Goal: Task Accomplishment & Management: Use online tool/utility

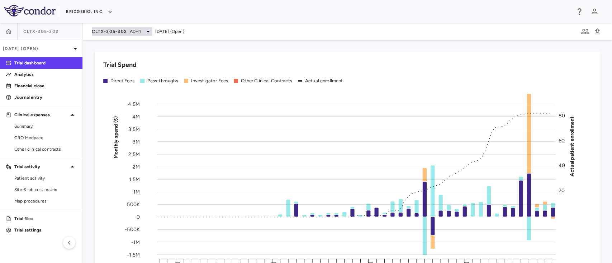
click at [120, 30] on span "CLTX-305-302" at bounding box center [109, 32] width 35 height 6
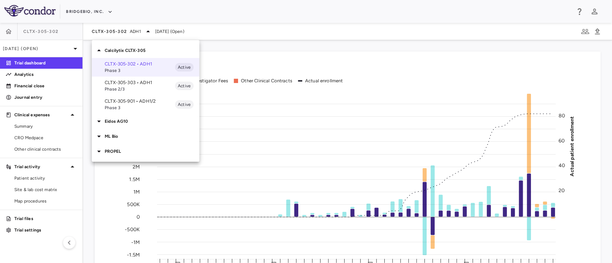
click at [99, 48] on icon at bounding box center [99, 50] width 9 height 9
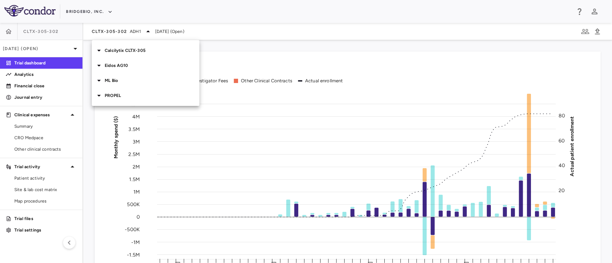
click at [103, 50] on icon at bounding box center [99, 50] width 9 height 9
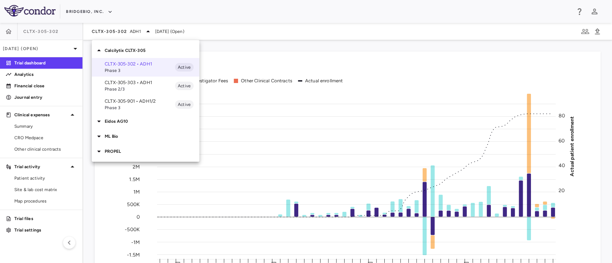
click at [100, 49] on icon at bounding box center [99, 50] width 9 height 9
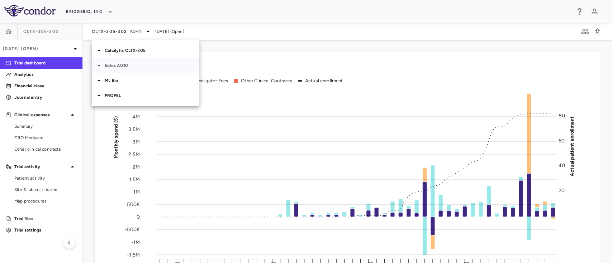
click at [98, 66] on icon at bounding box center [99, 65] width 9 height 9
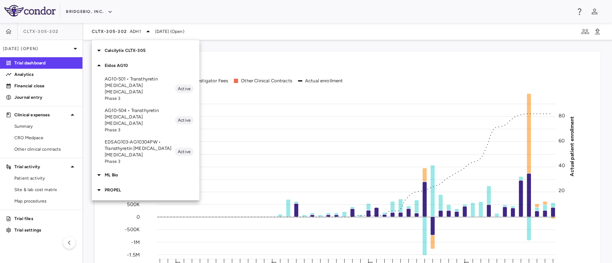
click at [103, 171] on icon at bounding box center [99, 175] width 9 height 9
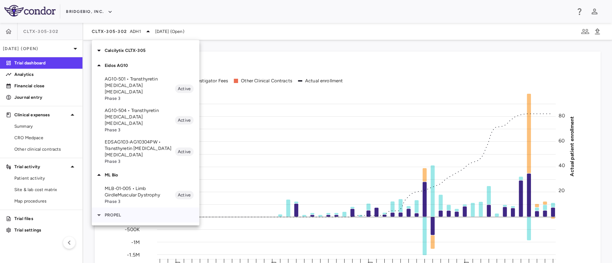
click at [96, 211] on icon at bounding box center [99, 215] width 9 height 9
click at [104, 52] on div at bounding box center [100, 50] width 10 height 9
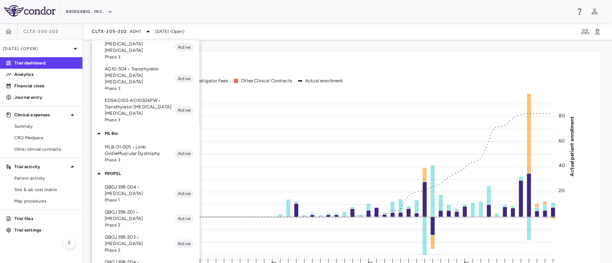
scroll to position [101, 0]
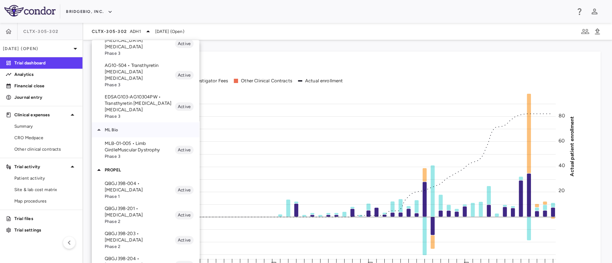
click at [101, 126] on icon at bounding box center [99, 130] width 9 height 9
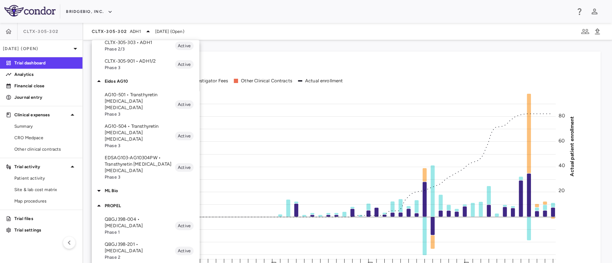
scroll to position [38, 0]
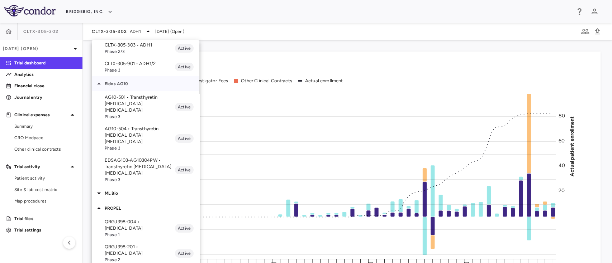
click at [103, 82] on div at bounding box center [100, 84] width 10 height 9
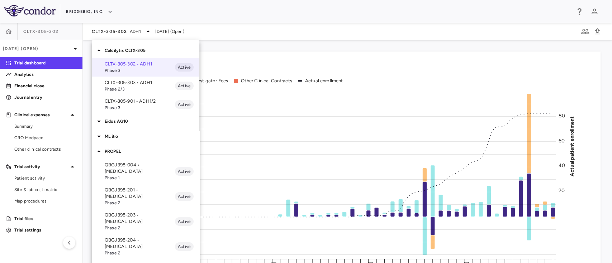
scroll to position [0, 0]
click at [100, 52] on icon at bounding box center [99, 50] width 9 height 9
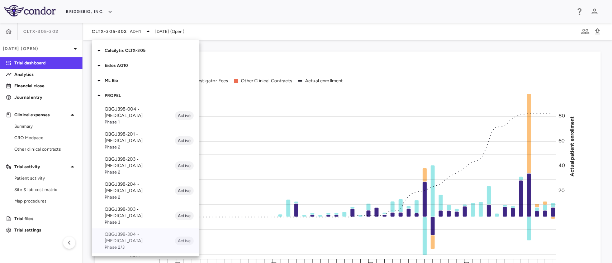
click at [130, 232] on p "QBGJ398-304 • [MEDICAL_DATA]" at bounding box center [140, 238] width 70 height 13
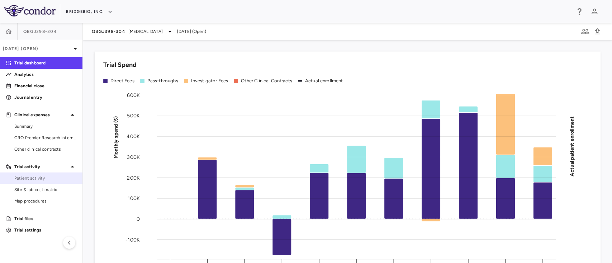
click at [41, 181] on span "Patient activity" at bounding box center [45, 178] width 62 height 6
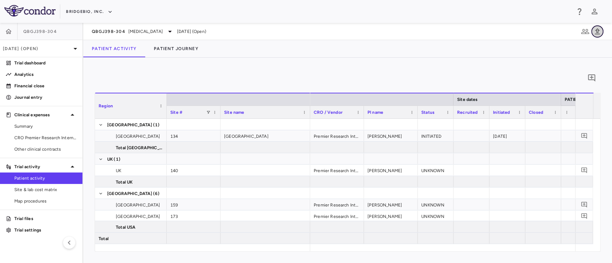
click at [597, 32] on icon "button" at bounding box center [597, 31] width 5 height 6
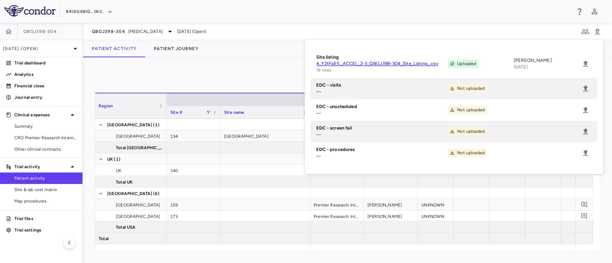
click at [103, 84] on div "0" at bounding box center [348, 78] width 506 height 18
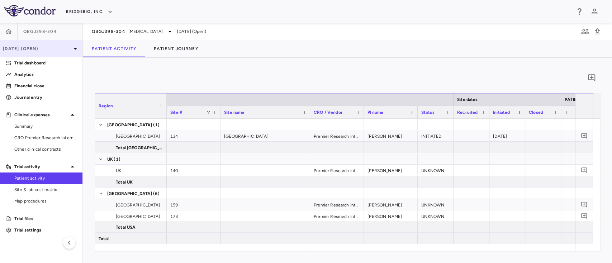
click at [52, 50] on p "[DATE] (Open)" at bounding box center [37, 49] width 68 height 6
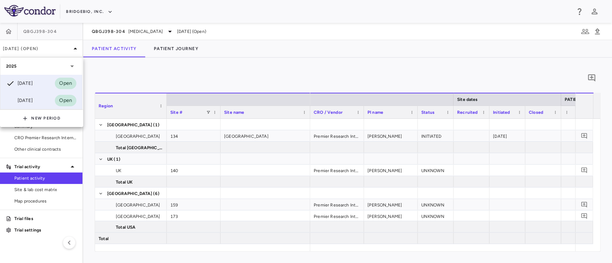
click at [33, 102] on div "[DATE]" at bounding box center [19, 100] width 27 height 9
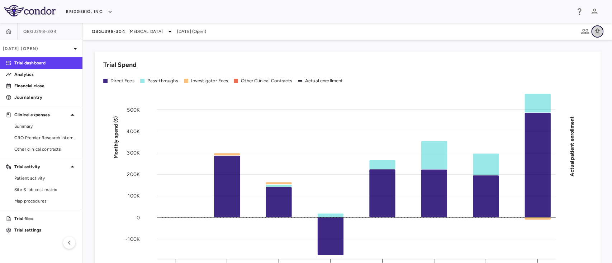
click at [598, 30] on icon "button" at bounding box center [597, 31] width 5 height 6
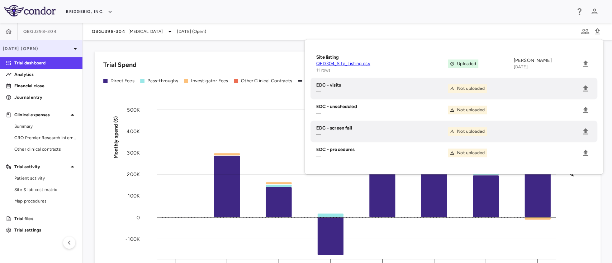
click at [67, 42] on div "[DATE] (Open)" at bounding box center [41, 48] width 82 height 17
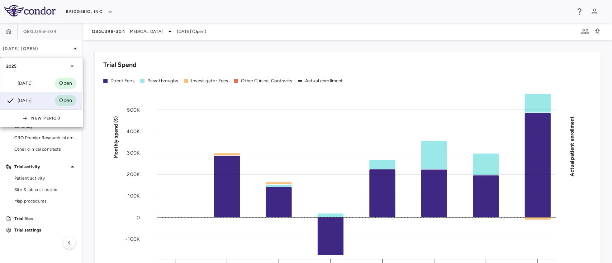
click at [68, 47] on div at bounding box center [306, 131] width 612 height 263
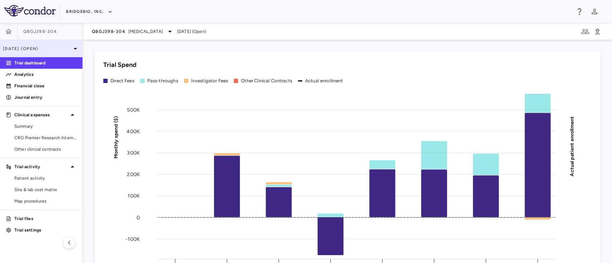
click at [71, 47] on p "[DATE] (Open)" at bounding box center [37, 49] width 68 height 6
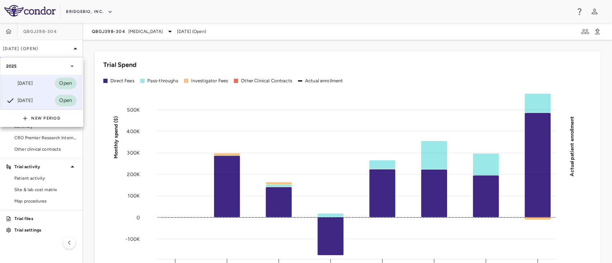
click at [43, 77] on div "[DATE] Open" at bounding box center [41, 83] width 82 height 17
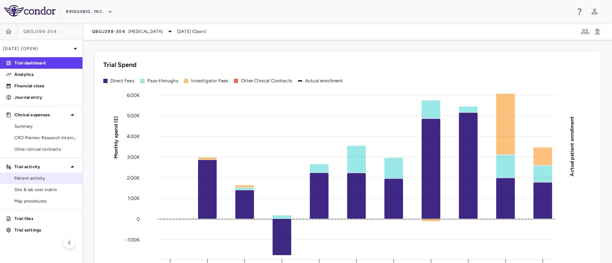
click at [30, 179] on span "Patient activity" at bounding box center [45, 178] width 62 height 6
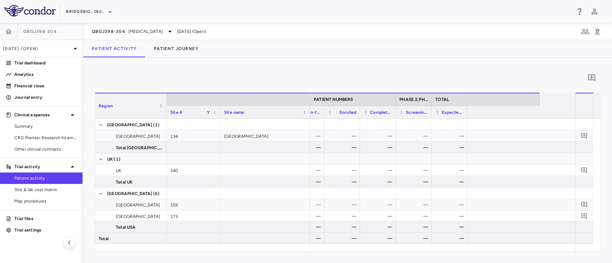
scroll to position [0, 52]
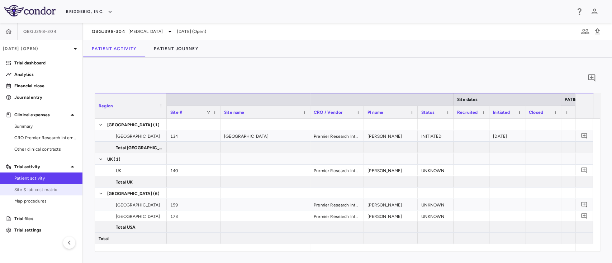
click at [30, 185] on link "Site & lab cost matrix" at bounding box center [41, 190] width 82 height 11
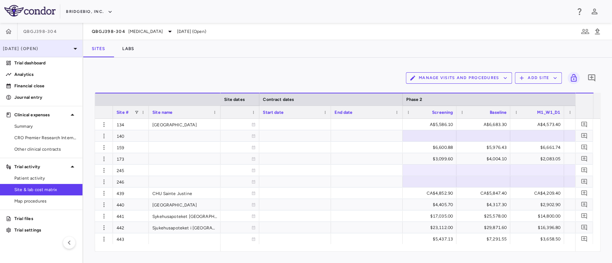
click at [71, 50] on icon at bounding box center [75, 48] width 9 height 9
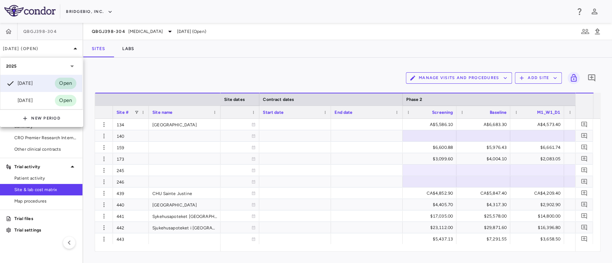
click at [152, 71] on div at bounding box center [306, 131] width 612 height 263
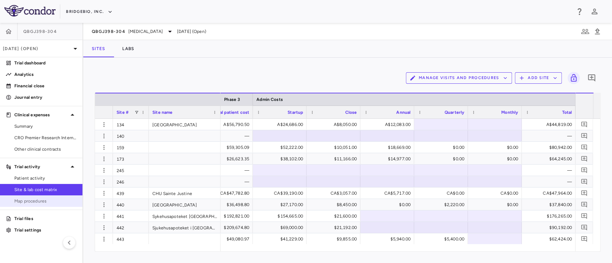
click at [37, 199] on span "Map procedures" at bounding box center [45, 201] width 62 height 6
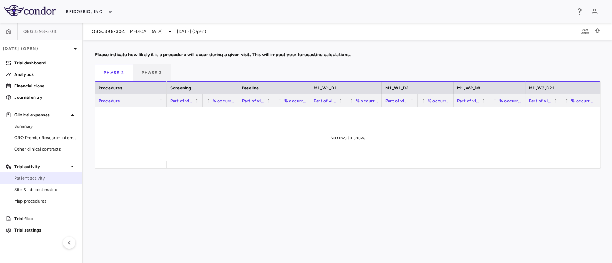
click at [33, 179] on span "Patient activity" at bounding box center [45, 178] width 62 height 6
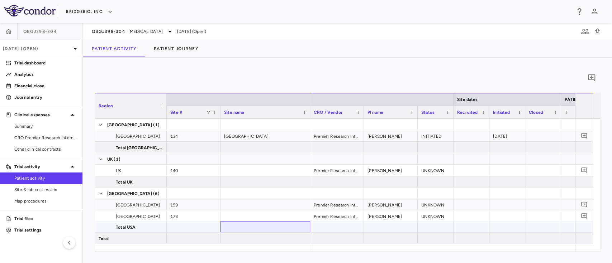
click at [278, 225] on div at bounding box center [265, 226] width 90 height 11
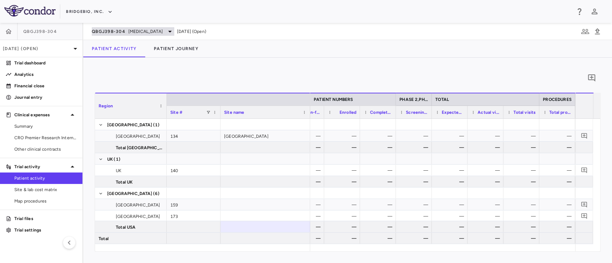
click at [168, 29] on div "QBGJ398-304 [MEDICAL_DATA]" at bounding box center [133, 31] width 82 height 9
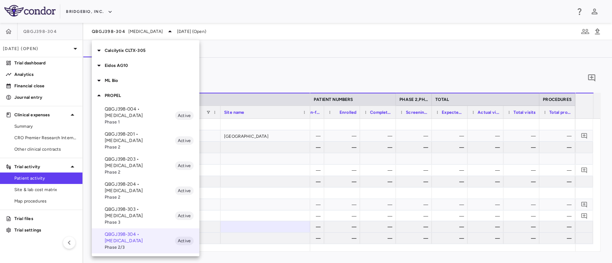
click at [230, 55] on div at bounding box center [306, 131] width 612 height 263
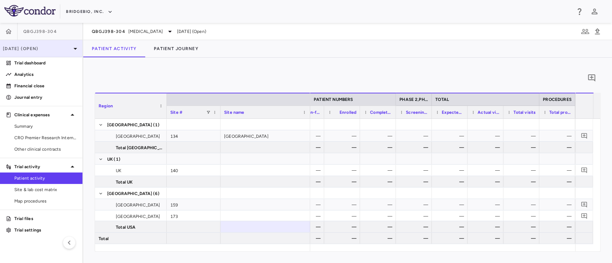
click at [69, 50] on p "[DATE] (Open)" at bounding box center [37, 49] width 68 height 6
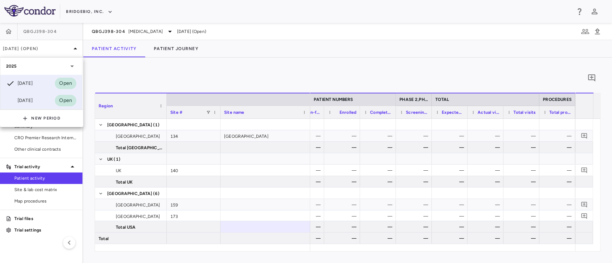
click at [26, 100] on div "[DATE]" at bounding box center [19, 100] width 27 height 9
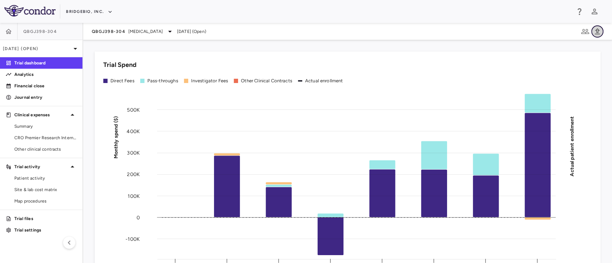
click at [599, 30] on icon "button" at bounding box center [597, 31] width 9 height 9
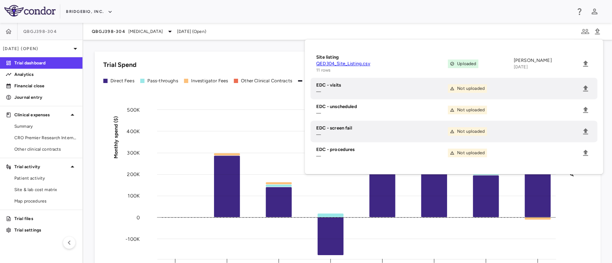
click at [366, 19] on div "BridgeBio, Inc." at bounding box center [306, 11] width 612 height 23
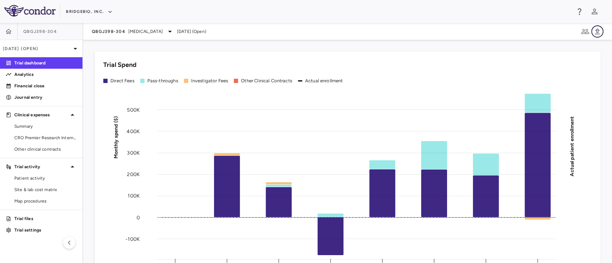
click at [597, 34] on icon "button" at bounding box center [597, 31] width 5 height 6
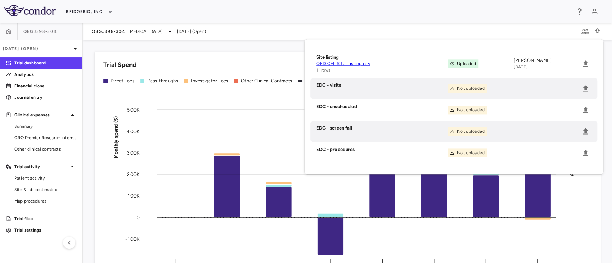
click at [206, 29] on span "[DATE] (Open)" at bounding box center [191, 31] width 29 height 6
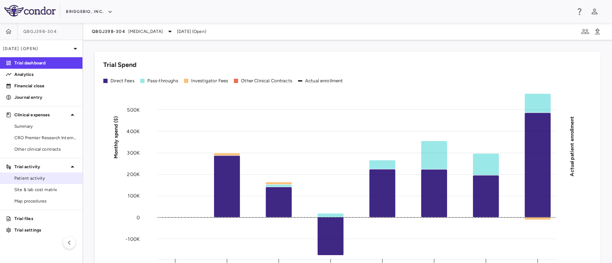
click at [30, 181] on span "Patient activity" at bounding box center [45, 178] width 62 height 6
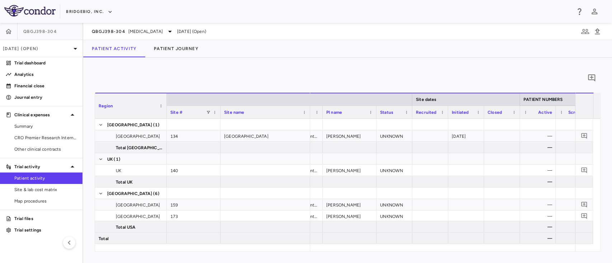
scroll to position [0, 63]
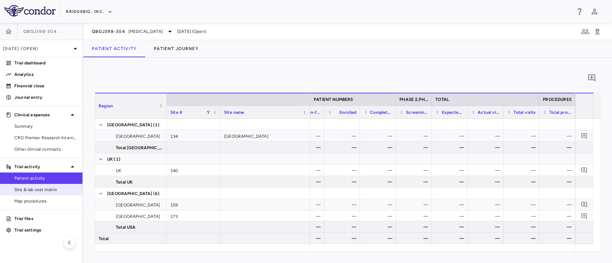
click at [48, 191] on span "Site & lab cost matrix" at bounding box center [45, 190] width 62 height 6
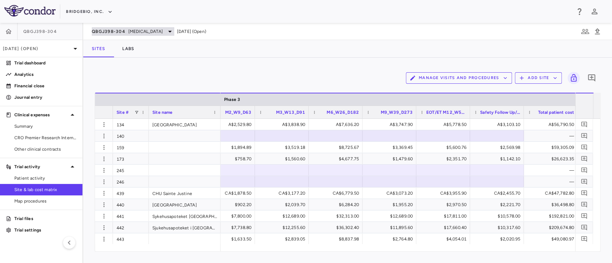
click at [159, 30] on span "[MEDICAL_DATA]" at bounding box center [145, 31] width 34 height 6
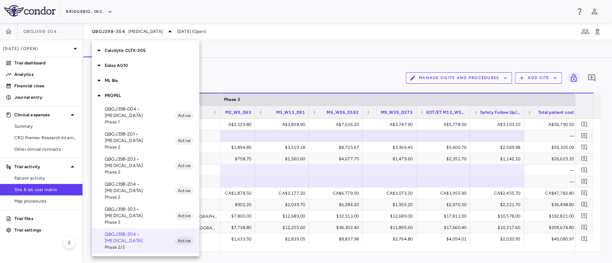
click at [100, 53] on icon at bounding box center [99, 50] width 9 height 9
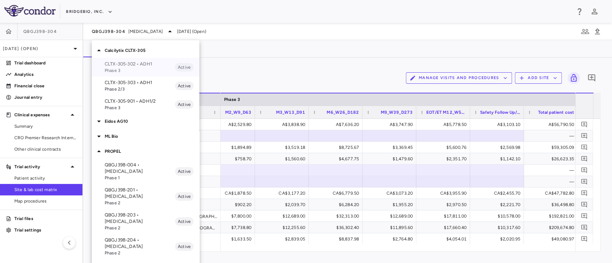
click at [105, 68] on span "Phase 3" at bounding box center [140, 70] width 70 height 6
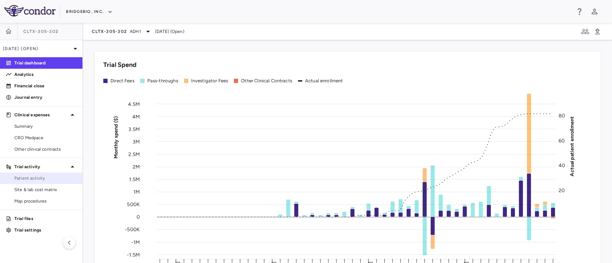
click at [33, 182] on link "Patient activity" at bounding box center [41, 178] width 82 height 11
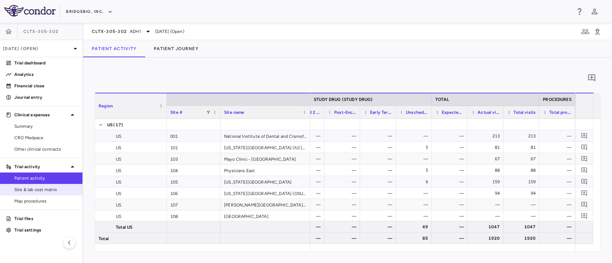
click at [35, 185] on link "Site & lab cost matrix" at bounding box center [41, 190] width 82 height 11
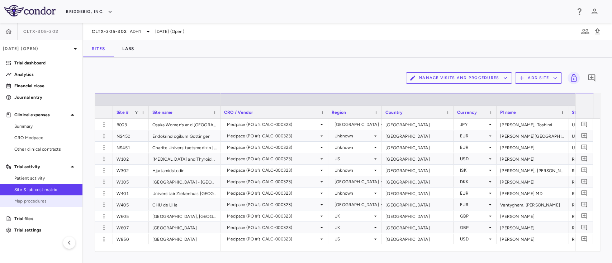
click at [30, 200] on span "Map procedures" at bounding box center [45, 201] width 62 height 6
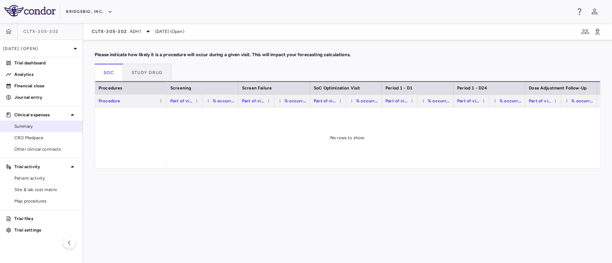
click at [28, 128] on span "Summary" at bounding box center [45, 126] width 62 height 6
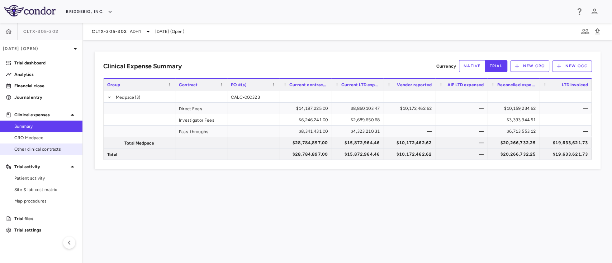
click at [21, 147] on span "Other clinical contracts" at bounding box center [45, 149] width 62 height 6
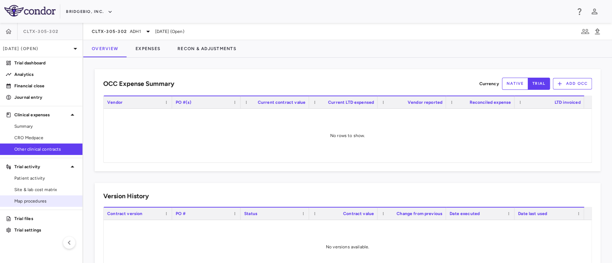
click at [34, 201] on span "Map procedures" at bounding box center [45, 201] width 62 height 6
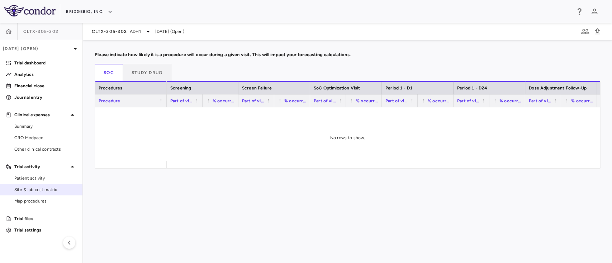
click at [29, 195] on link "Site & lab cost matrix" at bounding box center [41, 190] width 82 height 11
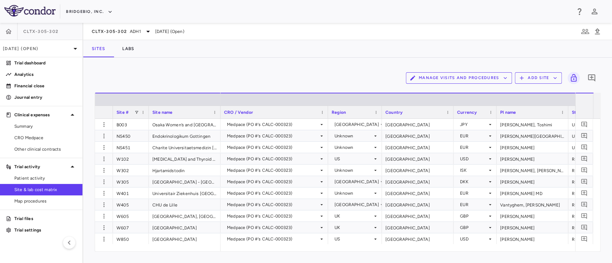
click at [138, 26] on div "CLTX-305-302 ADH[DATE] (Open)" at bounding box center [347, 31] width 529 height 17
click at [145, 32] on icon at bounding box center [148, 31] width 9 height 9
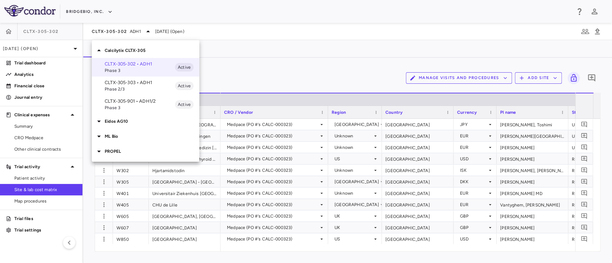
click at [132, 88] on span "Phase 2/3" at bounding box center [140, 89] width 70 height 6
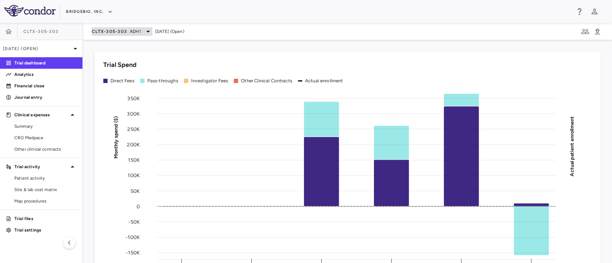
click at [146, 33] on icon at bounding box center [148, 31] width 9 height 9
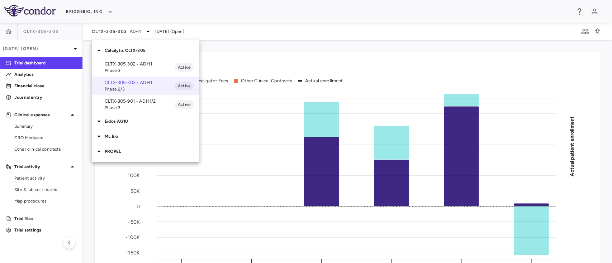
click at [105, 53] on p "Calcilytix CLTX-305" at bounding box center [152, 50] width 95 height 6
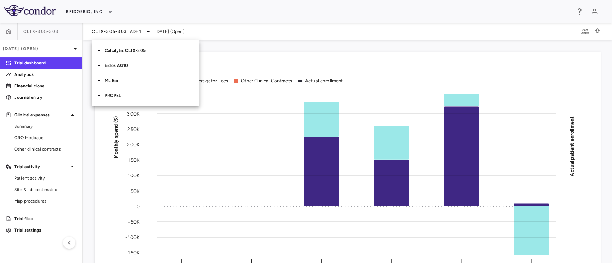
click at [97, 68] on icon at bounding box center [99, 65] width 9 height 9
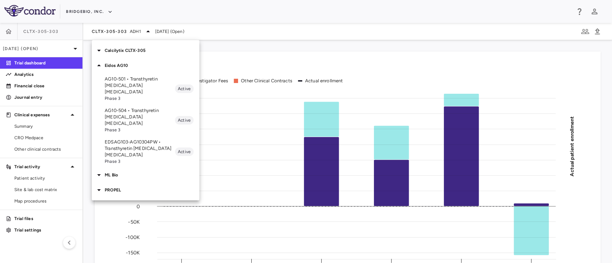
click at [134, 78] on p "AG10-501 • Transthyretin [MEDICAL_DATA] [MEDICAL_DATA]" at bounding box center [140, 85] width 70 height 19
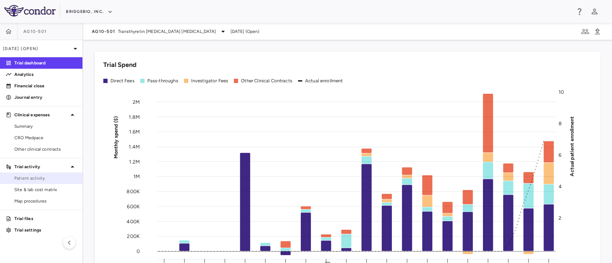
click at [35, 175] on span "Patient activity" at bounding box center [45, 178] width 62 height 6
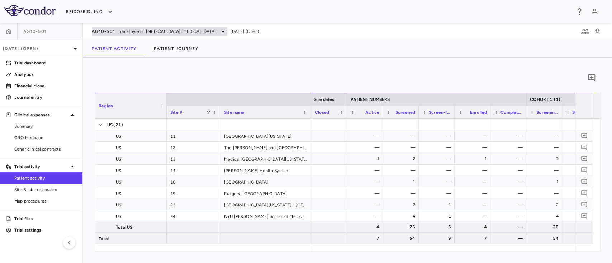
click at [192, 33] on span "Transthyretin [MEDICAL_DATA] [MEDICAL_DATA]" at bounding box center [167, 31] width 98 height 6
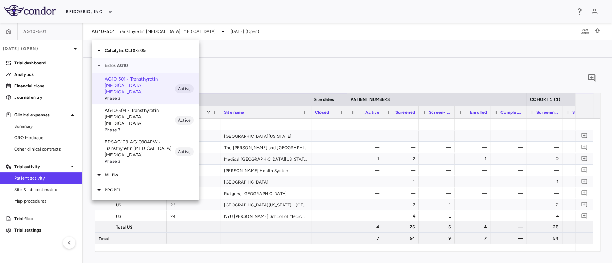
click at [101, 68] on icon at bounding box center [99, 65] width 9 height 9
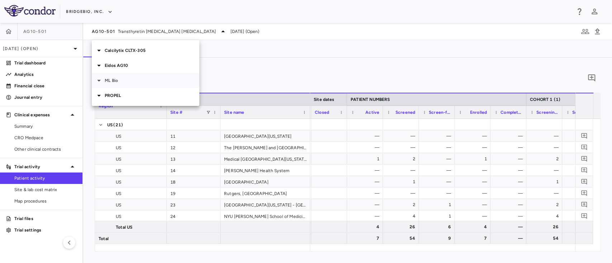
click at [100, 76] on icon at bounding box center [99, 80] width 9 height 9
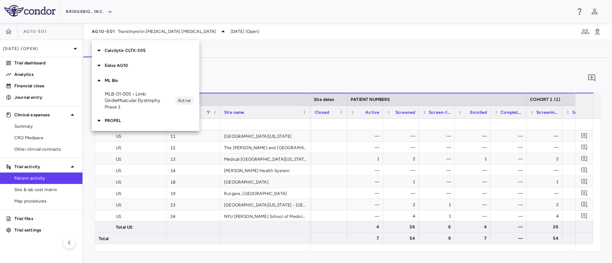
click at [100, 120] on icon at bounding box center [99, 120] width 9 height 9
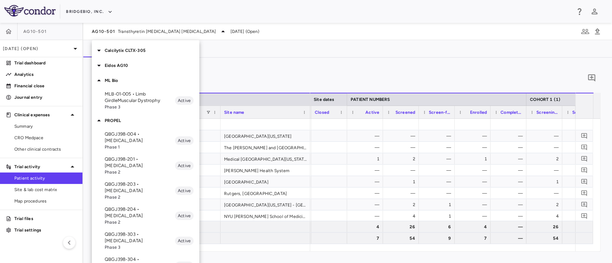
click at [137, 143] on p "QBGJ398-004 • [MEDICAL_DATA]" at bounding box center [140, 137] width 70 height 13
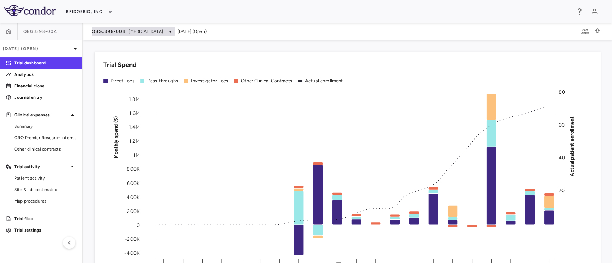
click at [136, 29] on span "[MEDICAL_DATA]" at bounding box center [146, 31] width 34 height 6
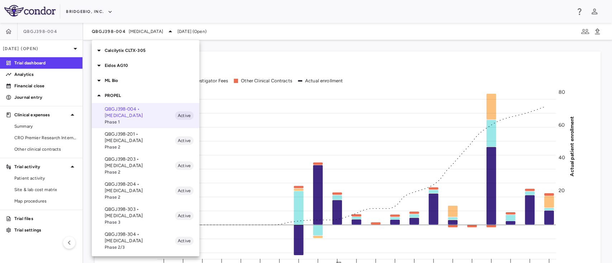
click at [130, 232] on p "QBGJ398-304 • [MEDICAL_DATA]" at bounding box center [140, 238] width 70 height 13
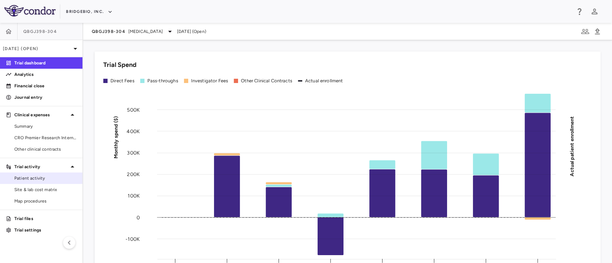
click at [37, 174] on link "Patient activity" at bounding box center [41, 178] width 82 height 11
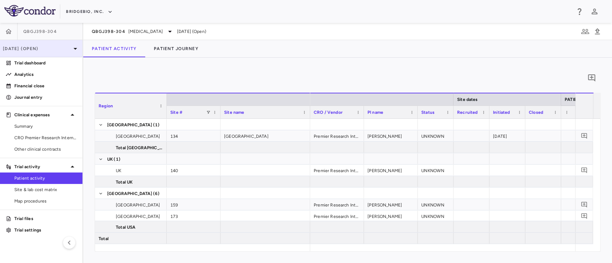
click at [54, 51] on p "[DATE] (Open)" at bounding box center [37, 49] width 68 height 6
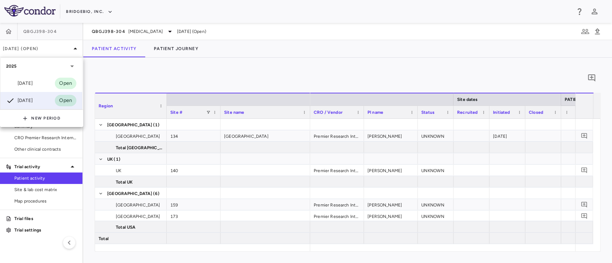
click at [258, 46] on div at bounding box center [306, 131] width 612 height 263
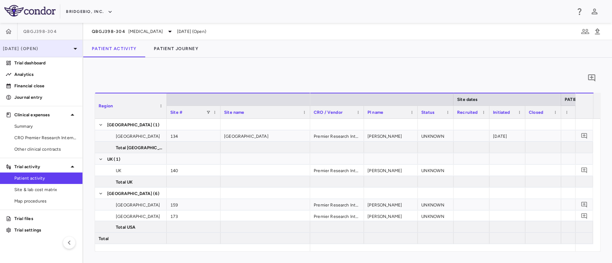
click at [64, 49] on p "[DATE] (Open)" at bounding box center [37, 49] width 68 height 6
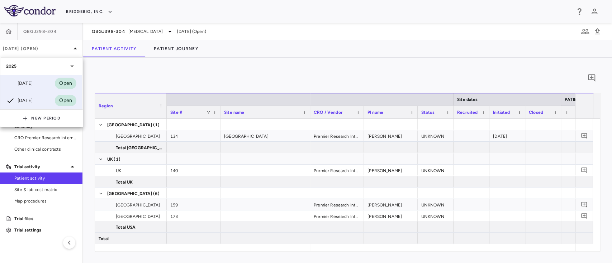
click at [50, 84] on div "[DATE] Open" at bounding box center [41, 83] width 82 height 17
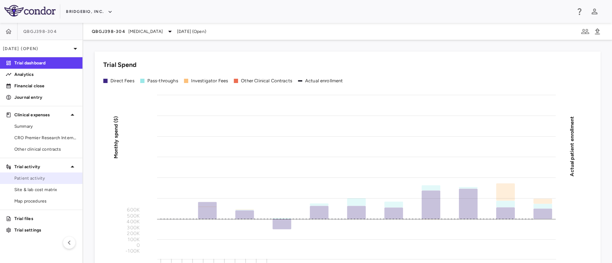
click at [45, 181] on span "Patient activity" at bounding box center [45, 178] width 62 height 6
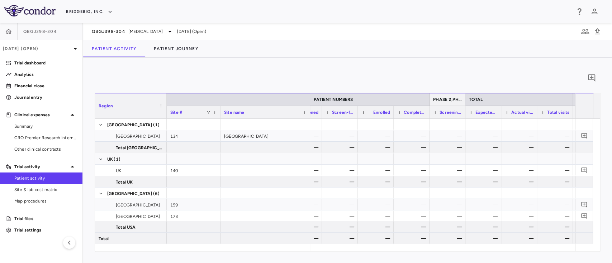
click at [448, 101] on span "PHASE 2,PHASE 3 ()" at bounding box center [447, 99] width 29 height 5
drag, startPoint x: 463, startPoint y: 97, endPoint x: 487, endPoint y: 94, distance: 23.9
click at [487, 94] on div at bounding box center [488, 100] width 3 height 12
drag, startPoint x: 434, startPoint y: 101, endPoint x: 467, endPoint y: 98, distance: 33.5
click at [456, 101] on span "PHASE 2,PHASE 3 ()" at bounding box center [454, 99] width 43 height 5
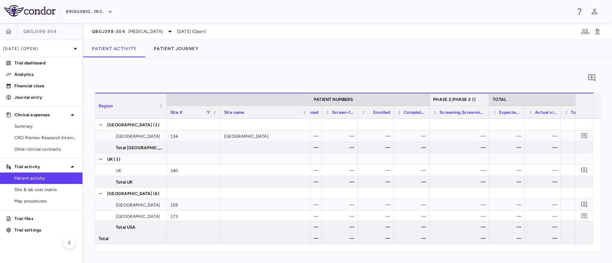
click at [456, 101] on span "PHASE 2,PHASE 3 ()" at bounding box center [454, 99] width 43 height 5
click at [455, 100] on span "PHASE 2,PHASE 3 ()" at bounding box center [454, 99] width 43 height 5
click at [67, 51] on p "[DATE] (Open)" at bounding box center [37, 49] width 68 height 6
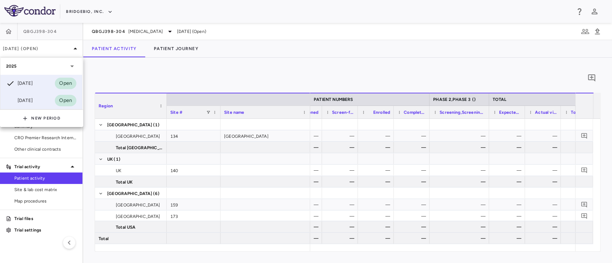
click at [40, 98] on div "[DATE] Open" at bounding box center [41, 100] width 82 height 17
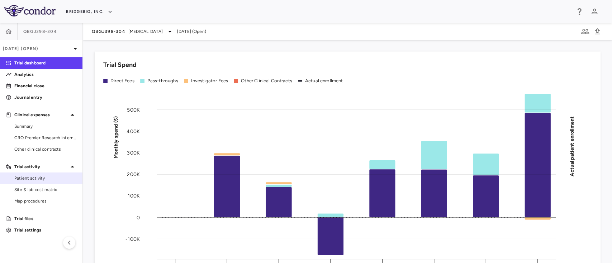
click at [33, 181] on span "Patient activity" at bounding box center [45, 178] width 62 height 6
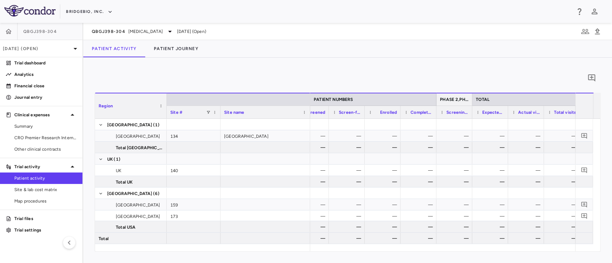
click at [453, 104] on div "PHASE 2,PHASE 3 ()" at bounding box center [454, 99] width 29 height 9
drag, startPoint x: 472, startPoint y: 96, endPoint x: 496, endPoint y: 96, distance: 24.0
click at [496, 96] on div at bounding box center [495, 100] width 3 height 12
drag, startPoint x: 484, startPoint y: 98, endPoint x: 447, endPoint y: 105, distance: 37.7
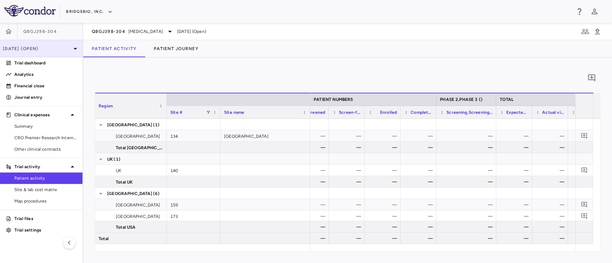
click at [42, 47] on p "[DATE] (Open)" at bounding box center [37, 49] width 68 height 6
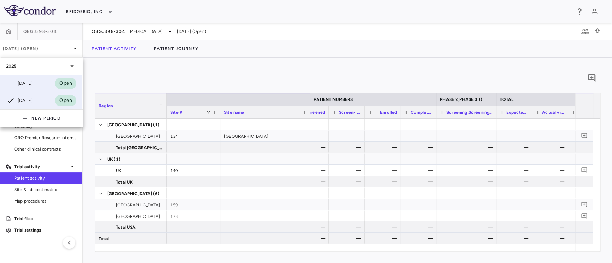
click at [39, 83] on div "[DATE] Open" at bounding box center [41, 83] width 82 height 17
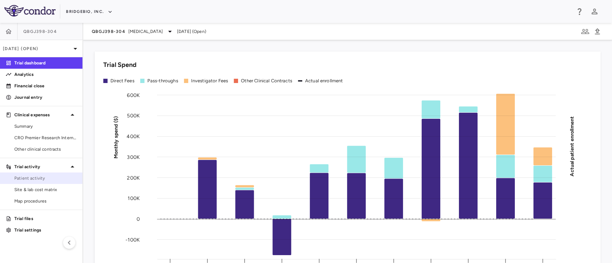
click at [53, 183] on link "Patient activity" at bounding box center [41, 178] width 82 height 11
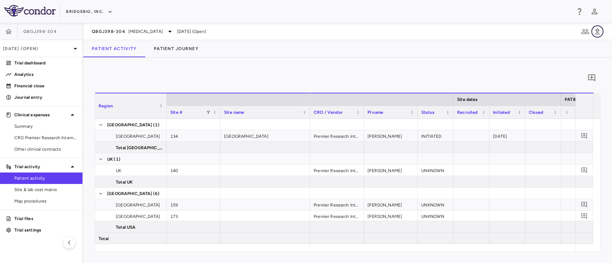
click at [598, 33] on icon "button" at bounding box center [597, 31] width 5 height 6
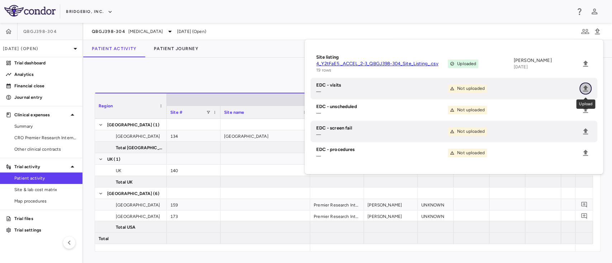
click at [585, 88] on icon "Upload" at bounding box center [585, 88] width 5 height 6
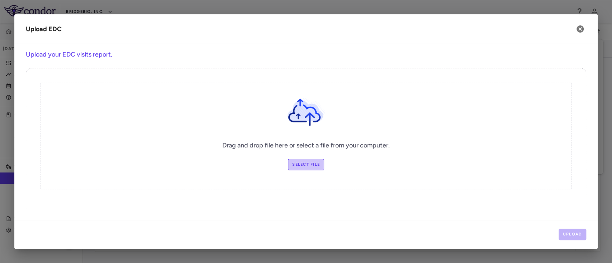
click at [306, 167] on label "Select file" at bounding box center [306, 164] width 36 height 11
click at [0, 0] on input "Select file" at bounding box center [0, 0] width 0 height 0
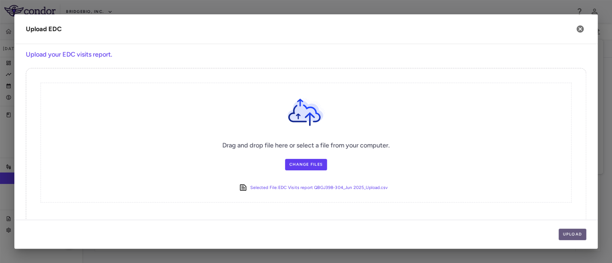
click at [571, 231] on button "Upload" at bounding box center [572, 234] width 28 height 11
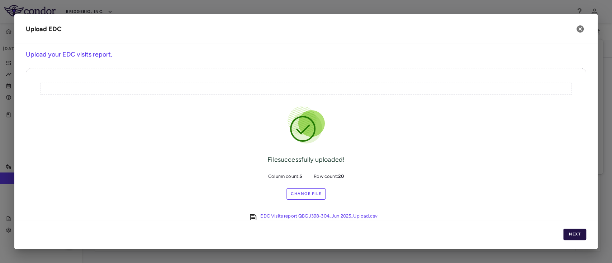
click at [577, 230] on button "Next" at bounding box center [574, 234] width 23 height 11
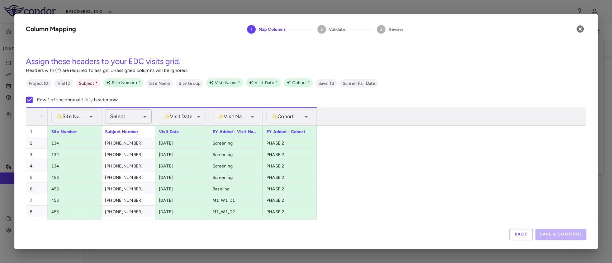
click at [138, 115] on body "Skip to sidebar Skip to main content BridgeBio, Inc. QBGJ398-304 [DATE] (Open) …" at bounding box center [306, 131] width 612 height 263
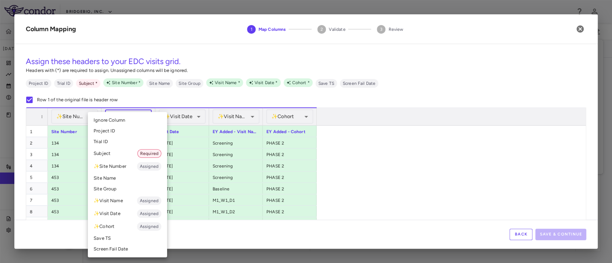
click at [119, 153] on li "Subject Required" at bounding box center [127, 153] width 79 height 13
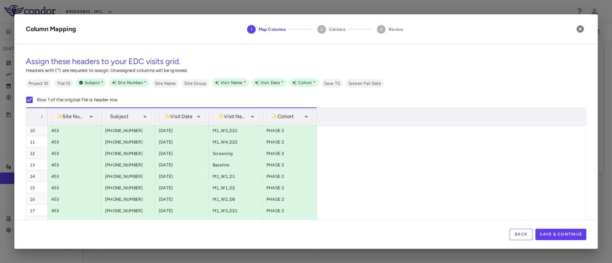
scroll to position [39, 0]
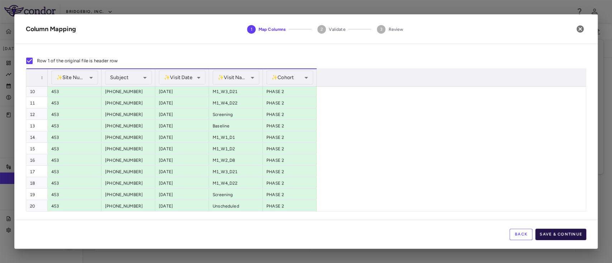
click at [565, 234] on button "Save & Continue" at bounding box center [560, 234] width 51 height 11
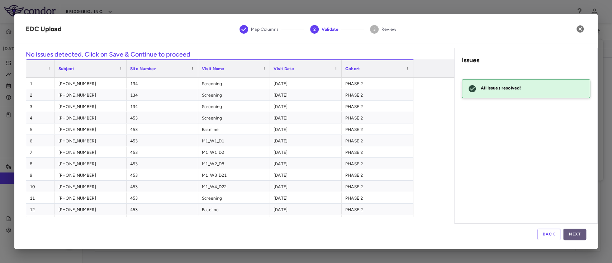
click at [573, 237] on button "Next" at bounding box center [574, 234] width 23 height 11
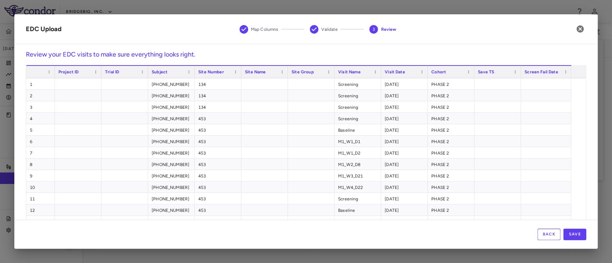
scroll to position [70, 0]
click at [574, 236] on button "Save" at bounding box center [574, 234] width 23 height 11
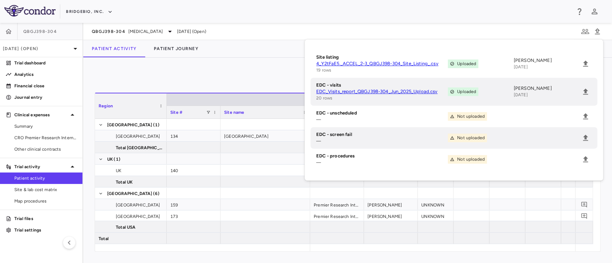
click at [225, 67] on div "0 Region Drag here to set column labels Region Site # Site name [GEOGRAPHIC_DAT…" at bounding box center [347, 161] width 529 height 206
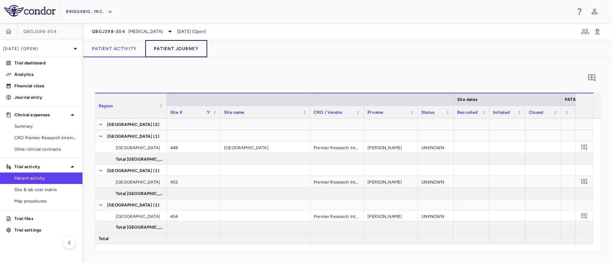
click at [174, 44] on button "Patient Journey" at bounding box center [176, 48] width 62 height 17
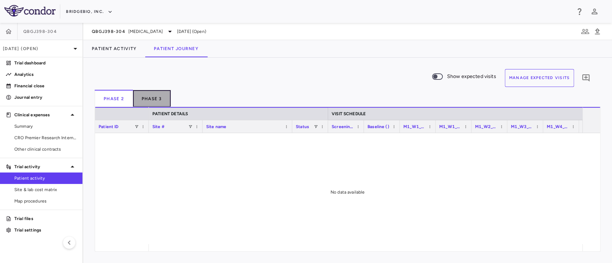
click at [159, 100] on button "Phase 3" at bounding box center [152, 98] width 38 height 17
click at [113, 95] on button "Phase 2" at bounding box center [114, 98] width 38 height 17
click at [116, 47] on button "Patient Activity" at bounding box center [114, 48] width 62 height 17
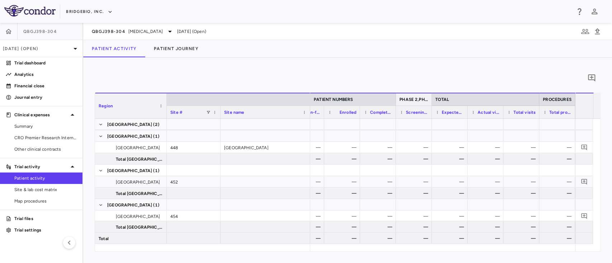
click at [412, 99] on span "PHASE 2,PHASE 3 ()" at bounding box center [413, 99] width 29 height 5
click at [142, 31] on span "[MEDICAL_DATA]" at bounding box center [145, 31] width 34 height 6
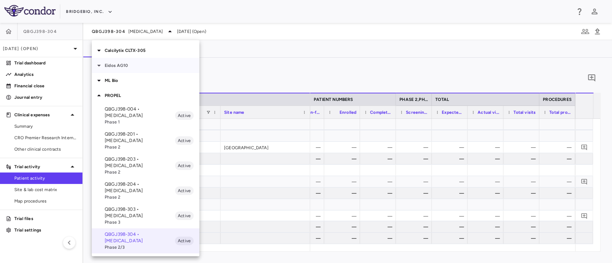
click at [121, 64] on p "Eidos AG10" at bounding box center [152, 65] width 95 height 6
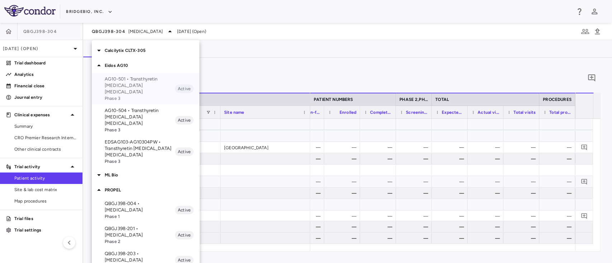
click at [143, 85] on p "AG10-501 • Transthyretin [MEDICAL_DATA] [MEDICAL_DATA]" at bounding box center [140, 85] width 70 height 19
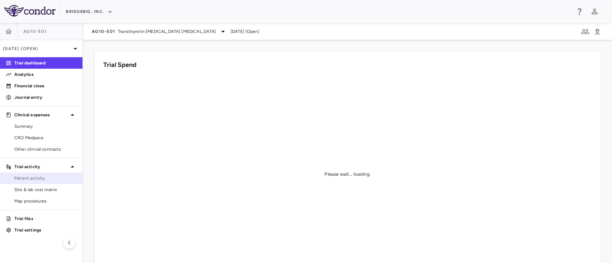
click at [50, 182] on link "Patient activity" at bounding box center [41, 178] width 82 height 11
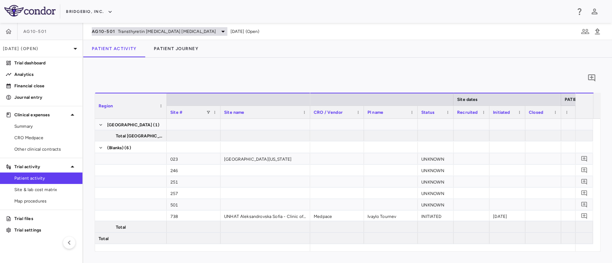
click at [154, 33] on span "Transthyretin [MEDICAL_DATA] [MEDICAL_DATA]" at bounding box center [167, 31] width 98 height 6
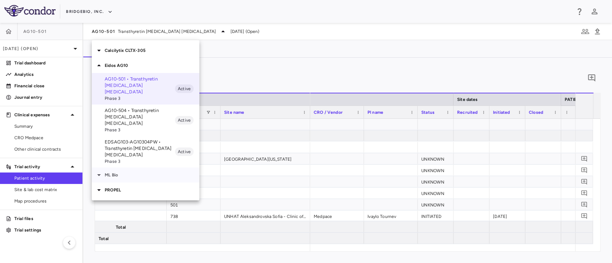
click at [132, 172] on p "ML Bio" at bounding box center [152, 175] width 95 height 6
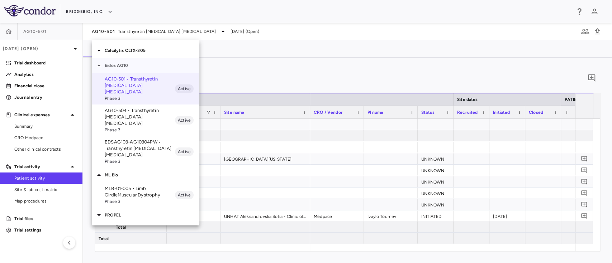
click at [99, 64] on icon at bounding box center [99, 65] width 9 height 9
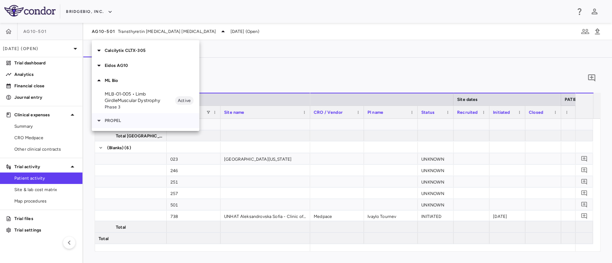
click at [100, 121] on icon at bounding box center [99, 120] width 9 height 9
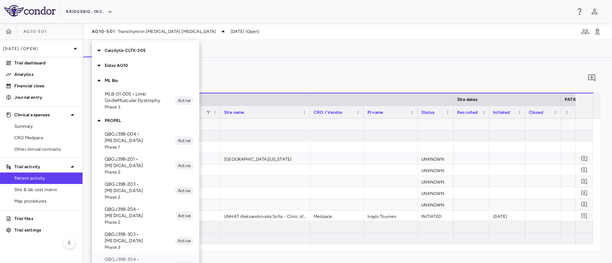
click at [145, 257] on p "QBGJ398-304 • [MEDICAL_DATA]" at bounding box center [140, 263] width 70 height 13
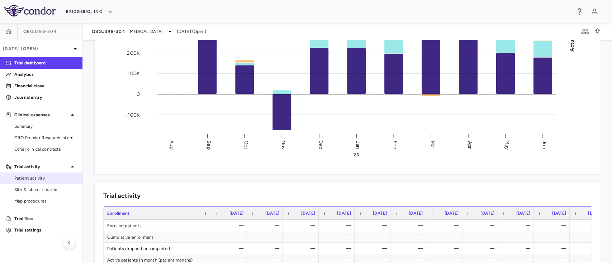
click at [38, 173] on link "Patient activity" at bounding box center [41, 178] width 82 height 11
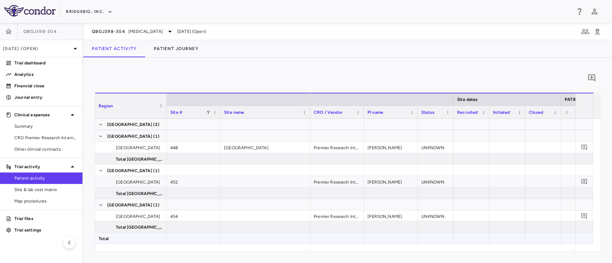
drag, startPoint x: 357, startPoint y: 252, endPoint x: 417, endPoint y: 242, distance: 60.9
click at [417, 242] on div "0 Region Drag here to set column labels Region Site # Site name to" at bounding box center [347, 161] width 529 height 206
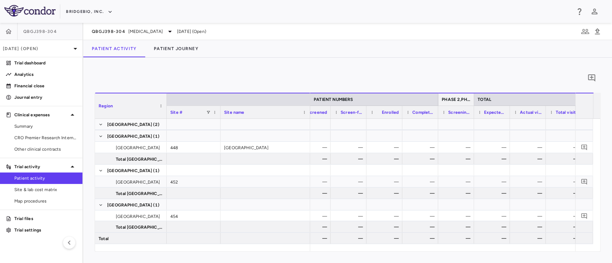
click at [459, 99] on span "PHASE 2,PHASE 3 ()" at bounding box center [456, 99] width 29 height 5
drag, startPoint x: 473, startPoint y: 97, endPoint x: 498, endPoint y: 96, distance: 25.1
click at [498, 96] on div at bounding box center [498, 100] width 3 height 12
click at [440, 101] on div "PHASE 2,PHASE 3 ()" at bounding box center [468, 99] width 61 height 13
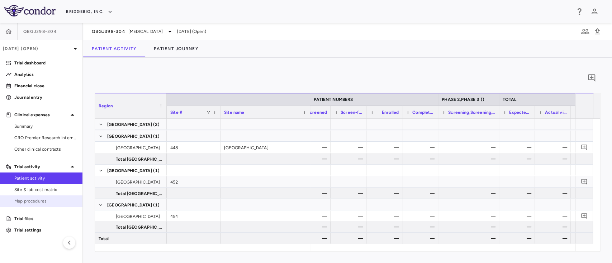
click at [7, 196] on link "Map procedures" at bounding box center [41, 201] width 82 height 11
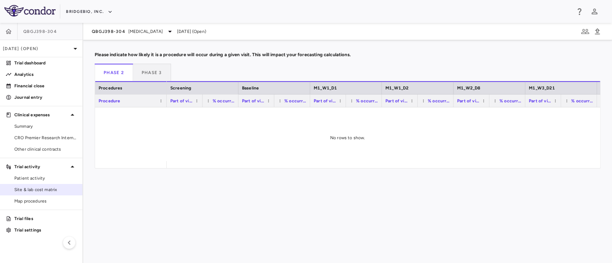
click at [38, 194] on link "Site & lab cost matrix" at bounding box center [41, 190] width 82 height 11
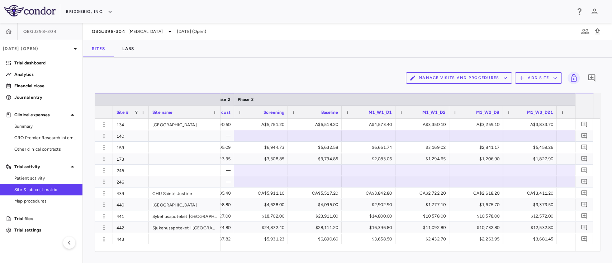
drag, startPoint x: 447, startPoint y: 253, endPoint x: 465, endPoint y: 249, distance: 18.6
click at [465, 249] on div "Manage Visits and Procedures Add Site 0 Drag here to set row groups Drag here t…" at bounding box center [347, 161] width 529 height 206
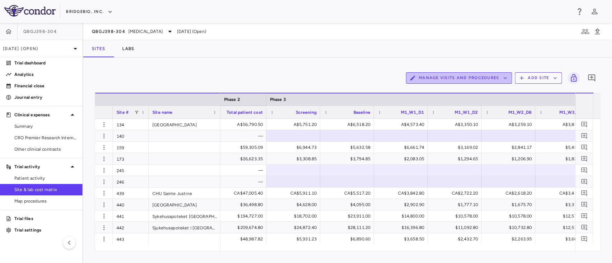
click at [462, 78] on button "Manage Visits and Procedures" at bounding box center [459, 77] width 106 height 11
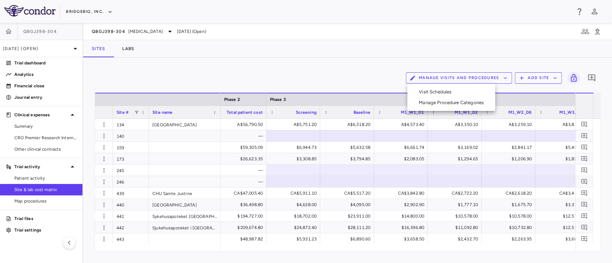
click at [438, 93] on li "Visit Schedules" at bounding box center [451, 92] width 76 height 11
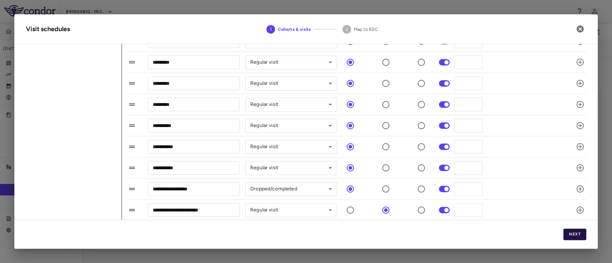
click at [575, 238] on button "Next" at bounding box center [574, 234] width 23 height 11
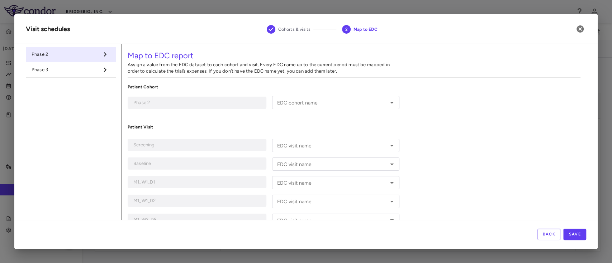
type input "*********"
type input "********"
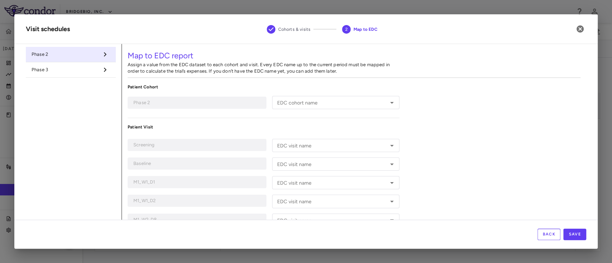
type input "*********"
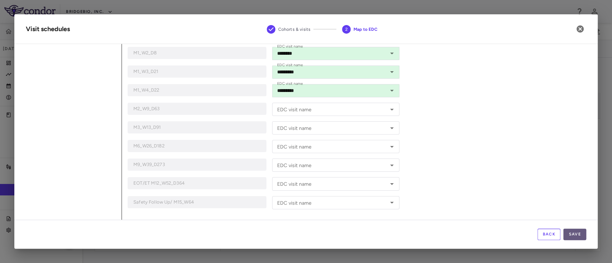
click at [576, 239] on button "Save" at bounding box center [574, 234] width 23 height 11
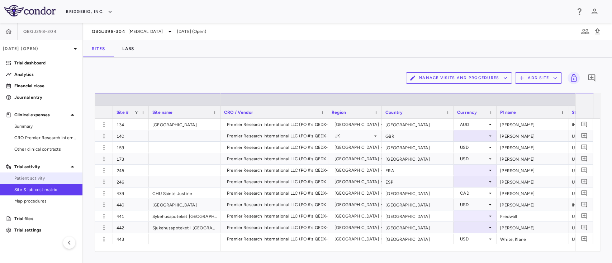
click at [27, 174] on link "Patient activity" at bounding box center [41, 178] width 82 height 11
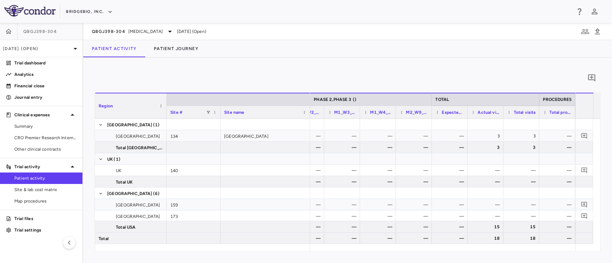
scroll to position [0, 358]
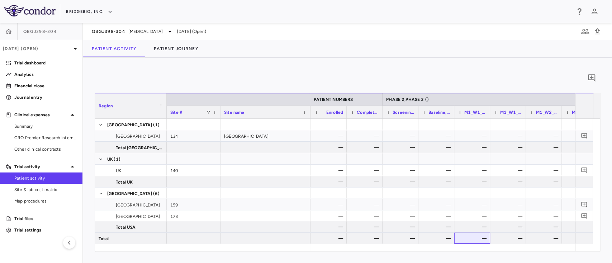
drag, startPoint x: 476, startPoint y: 241, endPoint x: 462, endPoint y: 245, distance: 15.0
click at [462, 245] on div "Region Site # Site name PATIENT NUMBERS PHASE 2,PHASE 3 ()" at bounding box center [347, 172] width 505 height 159
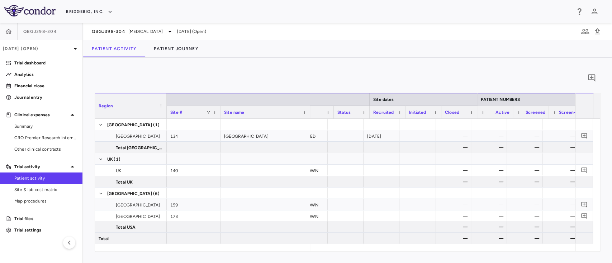
scroll to position [0, 84]
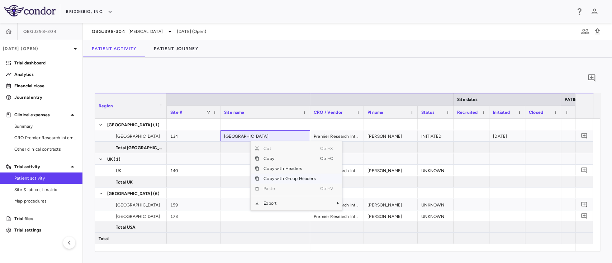
click at [268, 177] on span "Copy with Group Headers" at bounding box center [289, 179] width 61 height 10
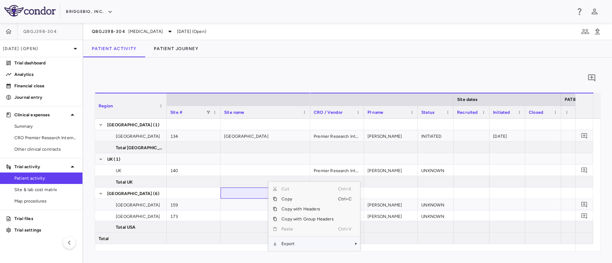
click at [301, 243] on span "Export" at bounding box center [307, 244] width 61 height 10
click at [377, 242] on span "Excel Export" at bounding box center [384, 244] width 34 height 10
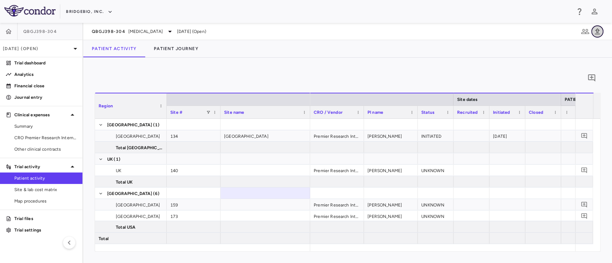
click at [598, 34] on icon "button" at bounding box center [597, 31] width 5 height 6
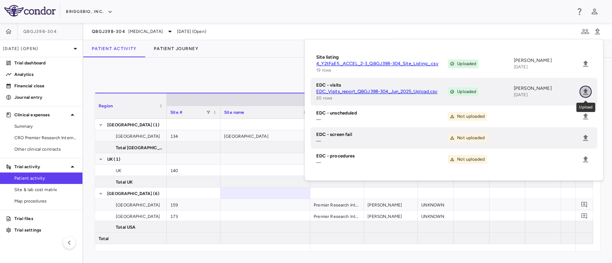
click at [587, 92] on icon "Upload" at bounding box center [585, 91] width 9 height 9
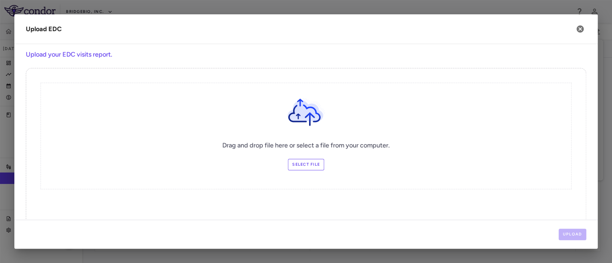
click at [303, 161] on label "Select file" at bounding box center [306, 164] width 36 height 11
click at [0, 0] on input "Select file" at bounding box center [0, 0] width 0 height 0
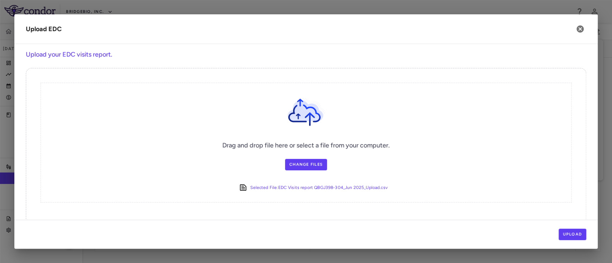
scroll to position [18, 0]
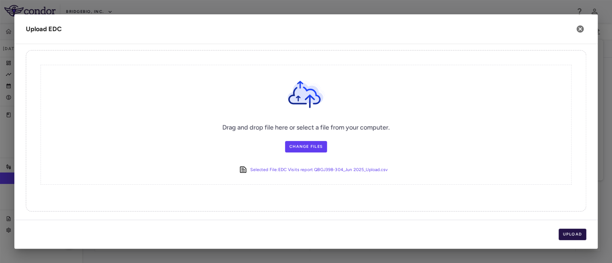
click at [571, 235] on button "Upload" at bounding box center [572, 234] width 28 height 11
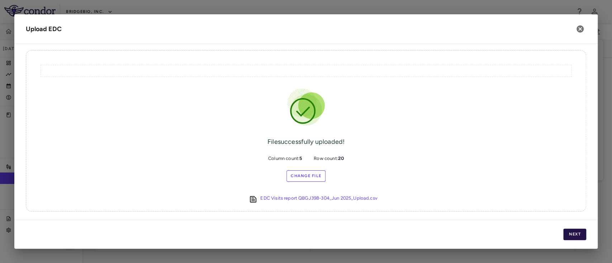
click at [574, 233] on button "Next" at bounding box center [574, 234] width 23 height 11
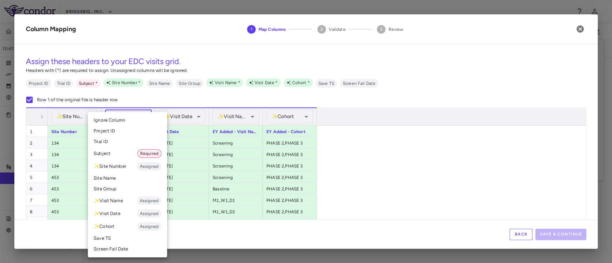
click at [135, 121] on body "Skip to sidebar Skip to main content BridgeBio, Inc. QBGJ398-304 [DATE] (Open) …" at bounding box center [306, 131] width 612 height 263
click at [125, 153] on li "Subject Required" at bounding box center [127, 153] width 79 height 13
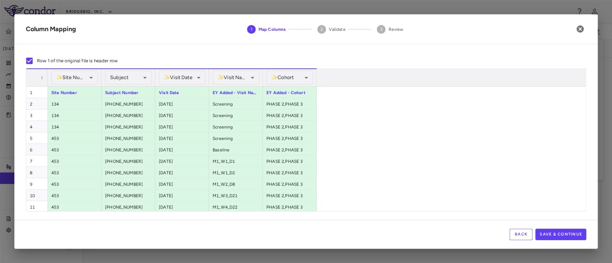
scroll to position [104, 0]
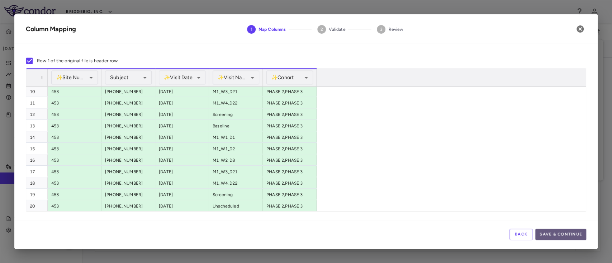
click at [566, 232] on button "Save & Continue" at bounding box center [560, 234] width 51 height 11
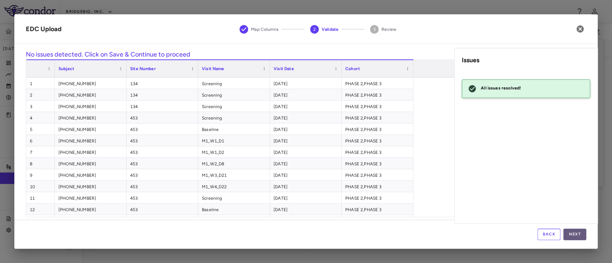
click at [573, 234] on button "Next" at bounding box center [574, 234] width 23 height 11
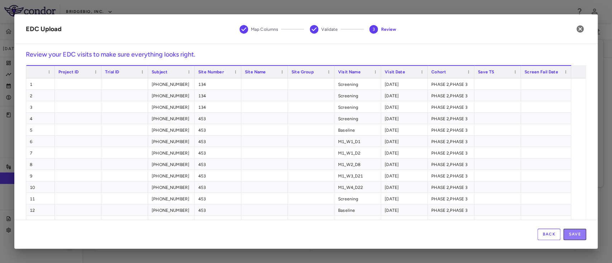
click at [573, 234] on button "Save" at bounding box center [574, 234] width 23 height 11
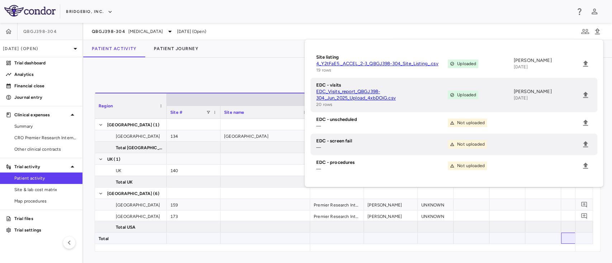
click at [573, 234] on div "—" at bounding box center [580, 238] width 26 height 11
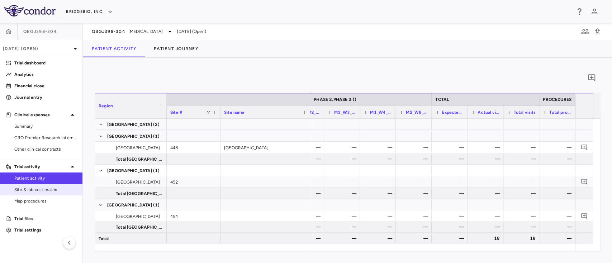
click at [38, 190] on span "Site & lab cost matrix" at bounding box center [45, 190] width 62 height 6
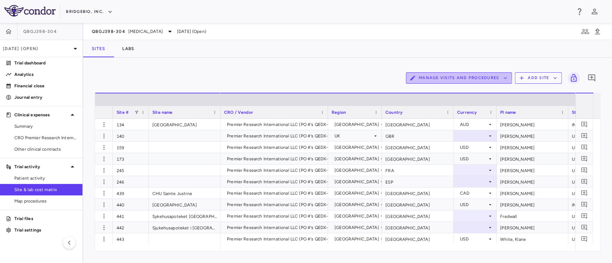
click at [453, 73] on button "Manage Visits and Procedures" at bounding box center [459, 77] width 106 height 11
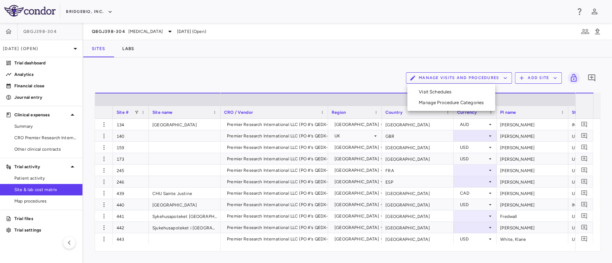
click at [439, 94] on li "Visit Schedules" at bounding box center [451, 92] width 76 height 11
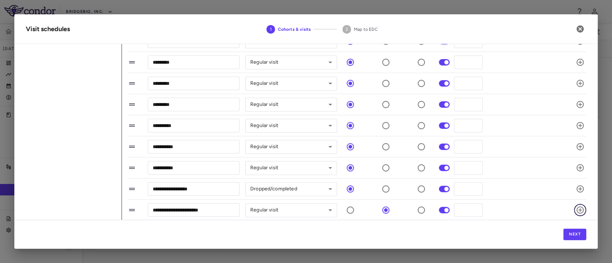
click at [576, 207] on icon "button" at bounding box center [580, 210] width 9 height 9
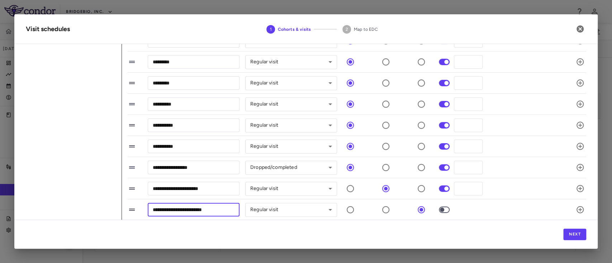
drag, startPoint x: 229, startPoint y: 208, endPoint x: 100, endPoint y: 210, distance: 128.3
click at [100, 210] on div "**********" at bounding box center [306, 49] width 560 height 343
paste input "text"
type input "**********"
click at [569, 236] on button "Next" at bounding box center [574, 234] width 23 height 11
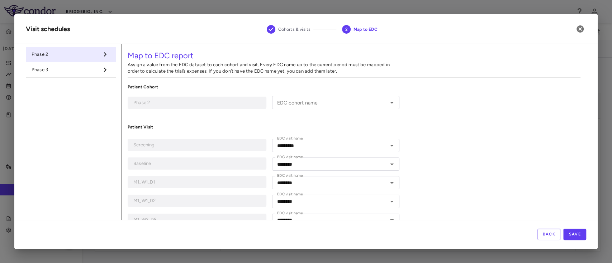
type input "*********"
type input "********"
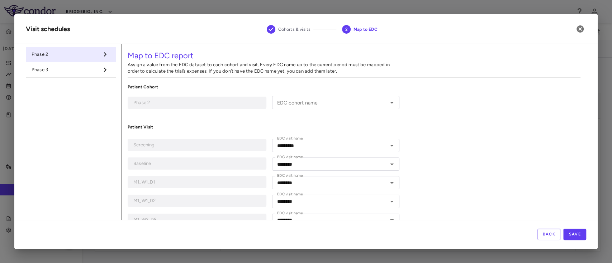
type input "*********"
type input "**********"
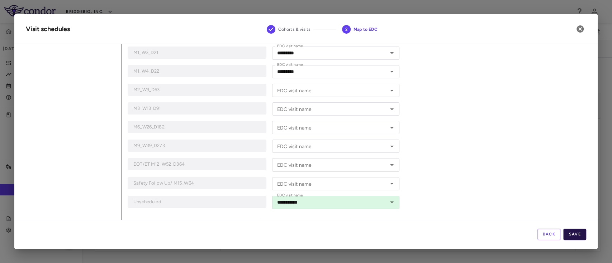
click at [576, 232] on button "Save" at bounding box center [574, 234] width 23 height 11
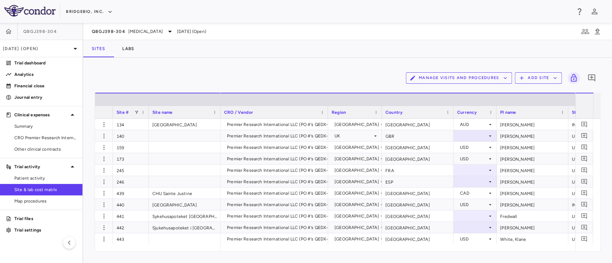
scroll to position [80, 0]
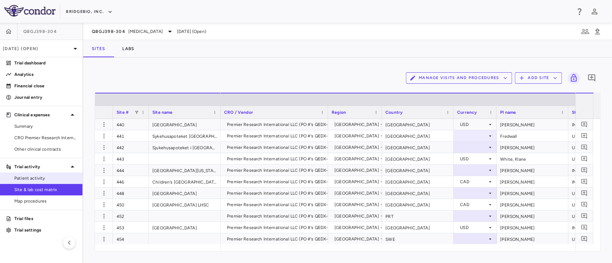
click at [52, 180] on span "Patient activity" at bounding box center [45, 178] width 62 height 6
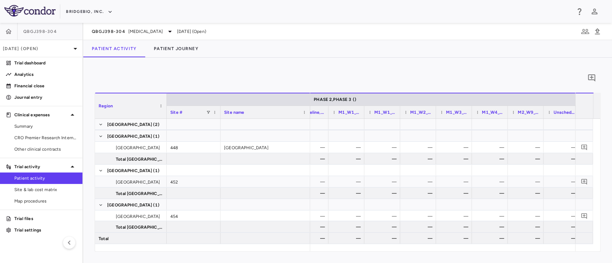
scroll to position [0, 486]
click at [42, 188] on span "Site & lab cost matrix" at bounding box center [45, 190] width 62 height 6
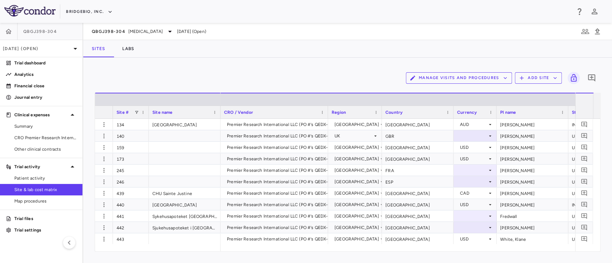
click at [436, 79] on button "Manage Visits and Procedures" at bounding box center [459, 77] width 106 height 11
click at [438, 93] on li "Visit Schedules" at bounding box center [451, 92] width 76 height 11
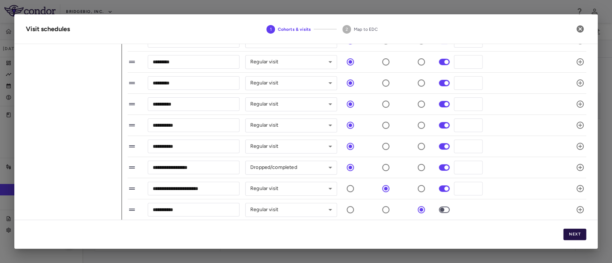
click at [574, 233] on button "Next" at bounding box center [574, 234] width 23 height 11
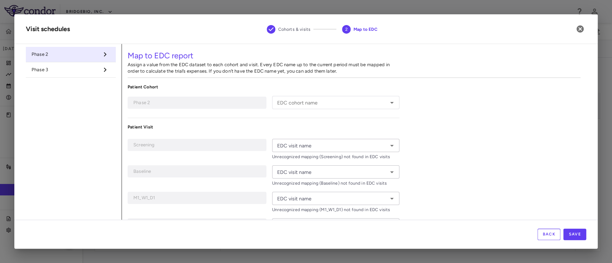
type input "*********"
type input "********"
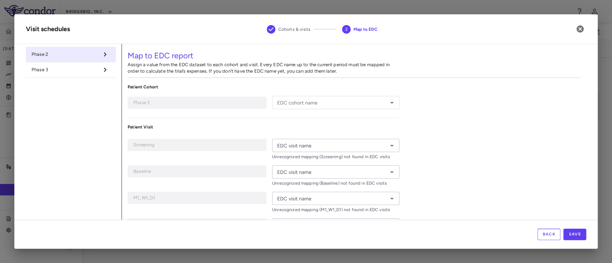
type input "*********"
type input "**********"
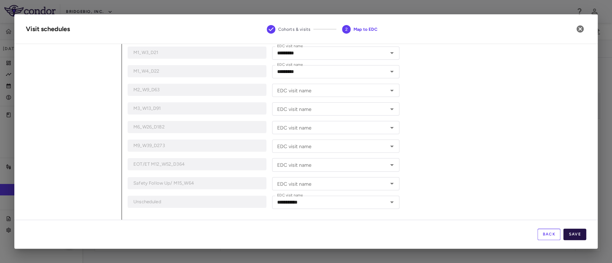
click at [574, 239] on button "Save" at bounding box center [574, 234] width 23 height 11
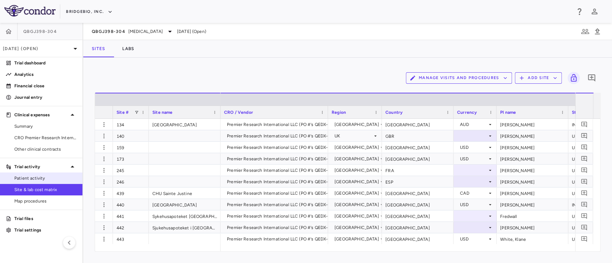
click at [41, 176] on span "Patient activity" at bounding box center [45, 178] width 62 height 6
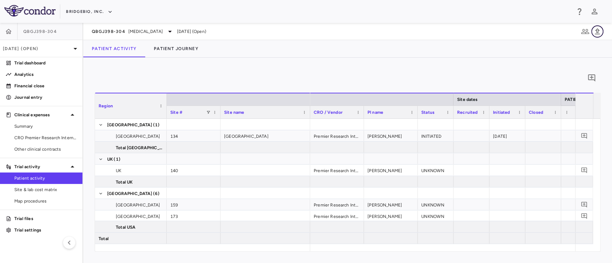
click at [596, 27] on icon "button" at bounding box center [597, 31] width 9 height 9
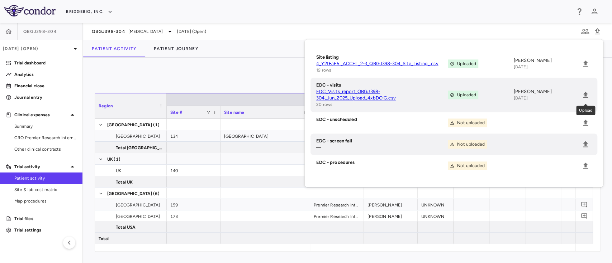
click at [580, 90] on span "Upload" at bounding box center [585, 95] width 12 height 12
click at [583, 96] on icon "Upload" at bounding box center [585, 95] width 9 height 9
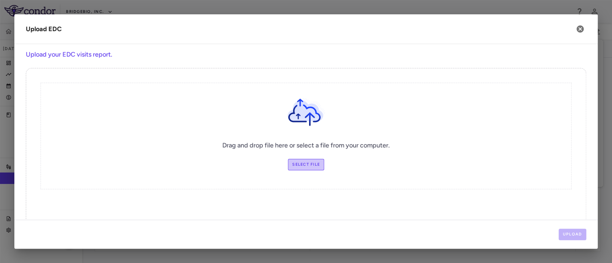
click at [292, 166] on label "Select file" at bounding box center [306, 164] width 36 height 11
click at [0, 0] on input "Select file" at bounding box center [0, 0] width 0 height 0
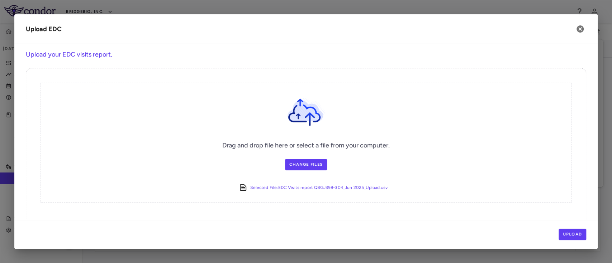
scroll to position [18, 0]
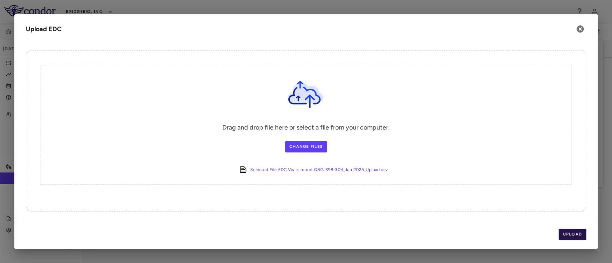
click at [571, 234] on button "Upload" at bounding box center [572, 234] width 28 height 11
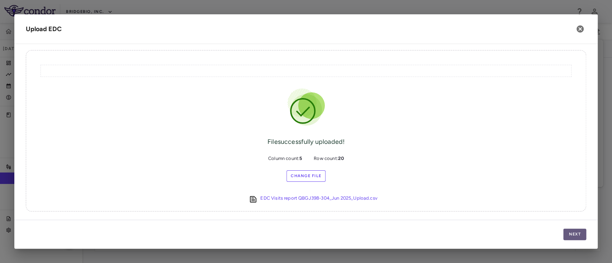
click at [571, 234] on button "Next" at bounding box center [574, 234] width 23 height 11
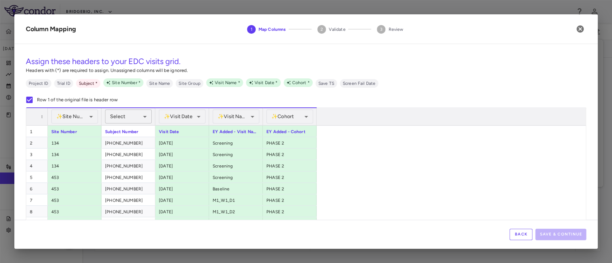
click at [134, 119] on body "Skip to sidebar Skip to main content BridgeBio, Inc. QBGJ398-304 [DATE] (Open) …" at bounding box center [306, 131] width 612 height 263
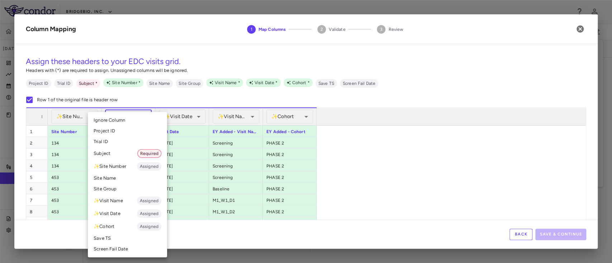
click at [132, 156] on li "Subject Required" at bounding box center [127, 153] width 79 height 13
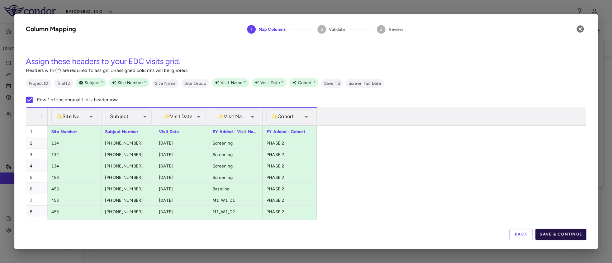
click at [564, 236] on button "Save & Continue" at bounding box center [560, 234] width 51 height 11
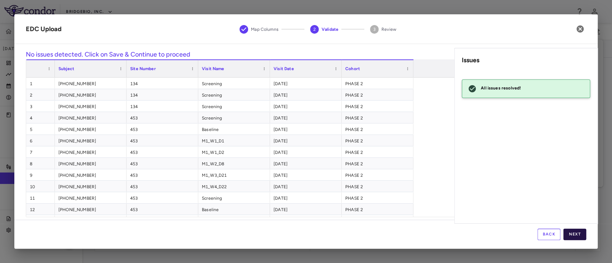
click at [573, 235] on button "Next" at bounding box center [574, 234] width 23 height 11
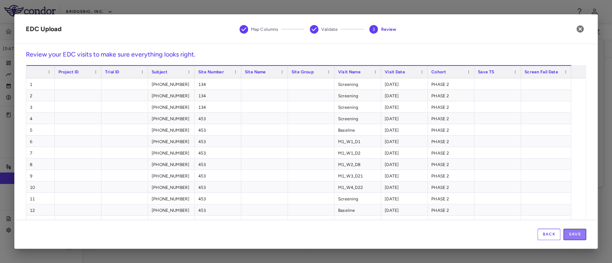
click at [573, 235] on button "Save" at bounding box center [574, 234] width 23 height 11
click at [573, 235] on div "—" at bounding box center [580, 238] width 26 height 11
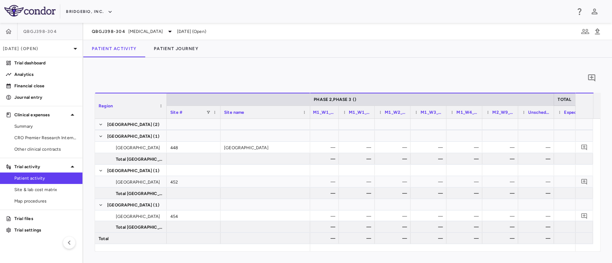
scroll to position [0, 631]
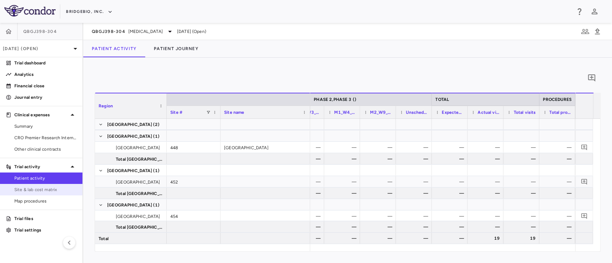
drag, startPoint x: 502, startPoint y: 247, endPoint x: 35, endPoint y: 192, distance: 470.1
click at [35, 192] on span "Site & lab cost matrix" at bounding box center [45, 190] width 62 height 6
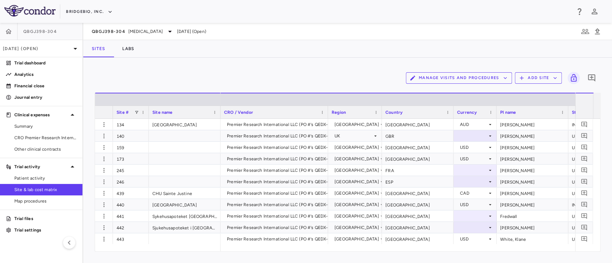
click at [455, 71] on div "Manage Visits and Procedures Add Site 0" at bounding box center [348, 78] width 506 height 18
click at [450, 76] on button "Manage Visits and Procedures" at bounding box center [459, 77] width 106 height 11
click at [444, 90] on li "Visit Schedules" at bounding box center [451, 92] width 76 height 11
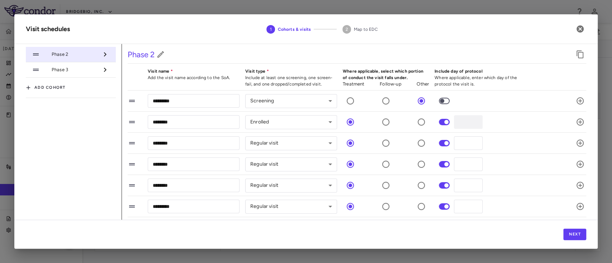
drag, startPoint x: 594, startPoint y: 93, endPoint x: 452, endPoint y: 23, distance: 158.5
click at [452, 23] on h2 "Visit schedules 1 Cohorts & visits 2 Map to EDC" at bounding box center [305, 29] width 583 height 30
click at [579, 232] on button "Next" at bounding box center [574, 234] width 23 height 11
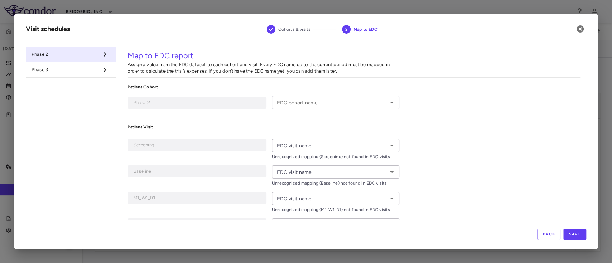
type input "*********"
type input "********"
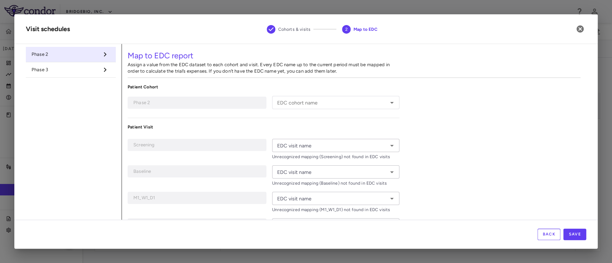
type input "*********"
type input "**********"
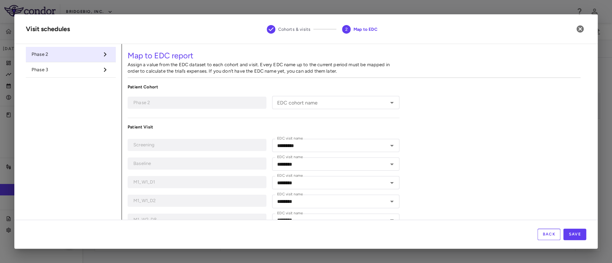
drag, startPoint x: 590, startPoint y: 110, endPoint x: 591, endPoint y: 116, distance: 6.5
click at [591, 116] on div "**********" at bounding box center [305, 132] width 583 height 176
click at [387, 102] on icon "Open" at bounding box center [391, 103] width 9 height 9
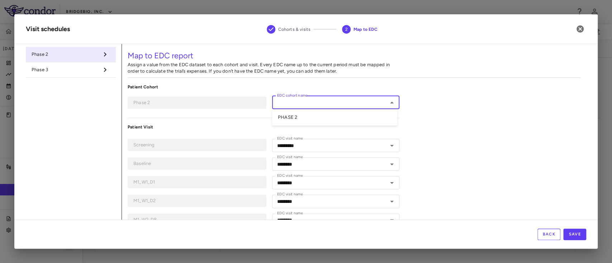
click at [327, 116] on li "PHASE 2" at bounding box center [334, 117] width 125 height 11
type input "*******"
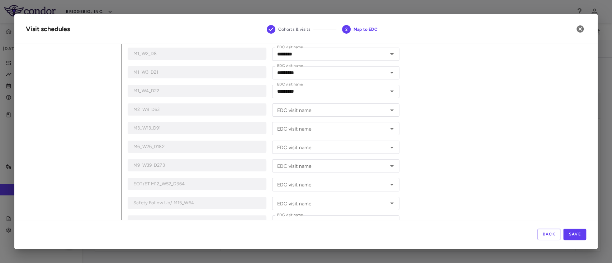
scroll to position [173, 0]
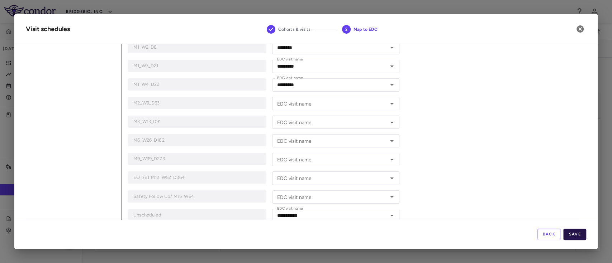
drag, startPoint x: 571, startPoint y: 243, endPoint x: 575, endPoint y: 234, distance: 9.3
click at [575, 234] on div "Back Save" at bounding box center [305, 234] width 583 height 29
click at [575, 234] on button "Save" at bounding box center [574, 234] width 23 height 11
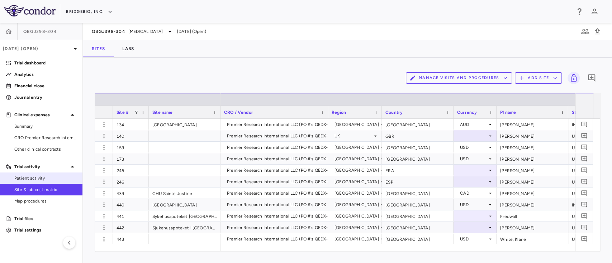
click at [23, 179] on span "Patient activity" at bounding box center [45, 178] width 62 height 6
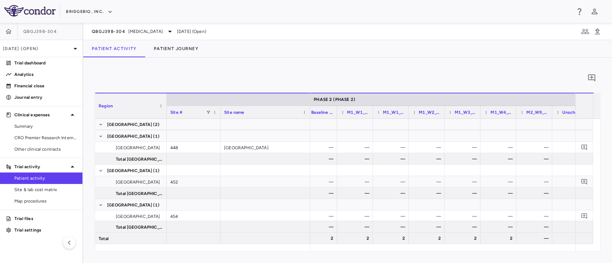
scroll to position [0, 492]
